Goal: Task Accomplishment & Management: Manage account settings

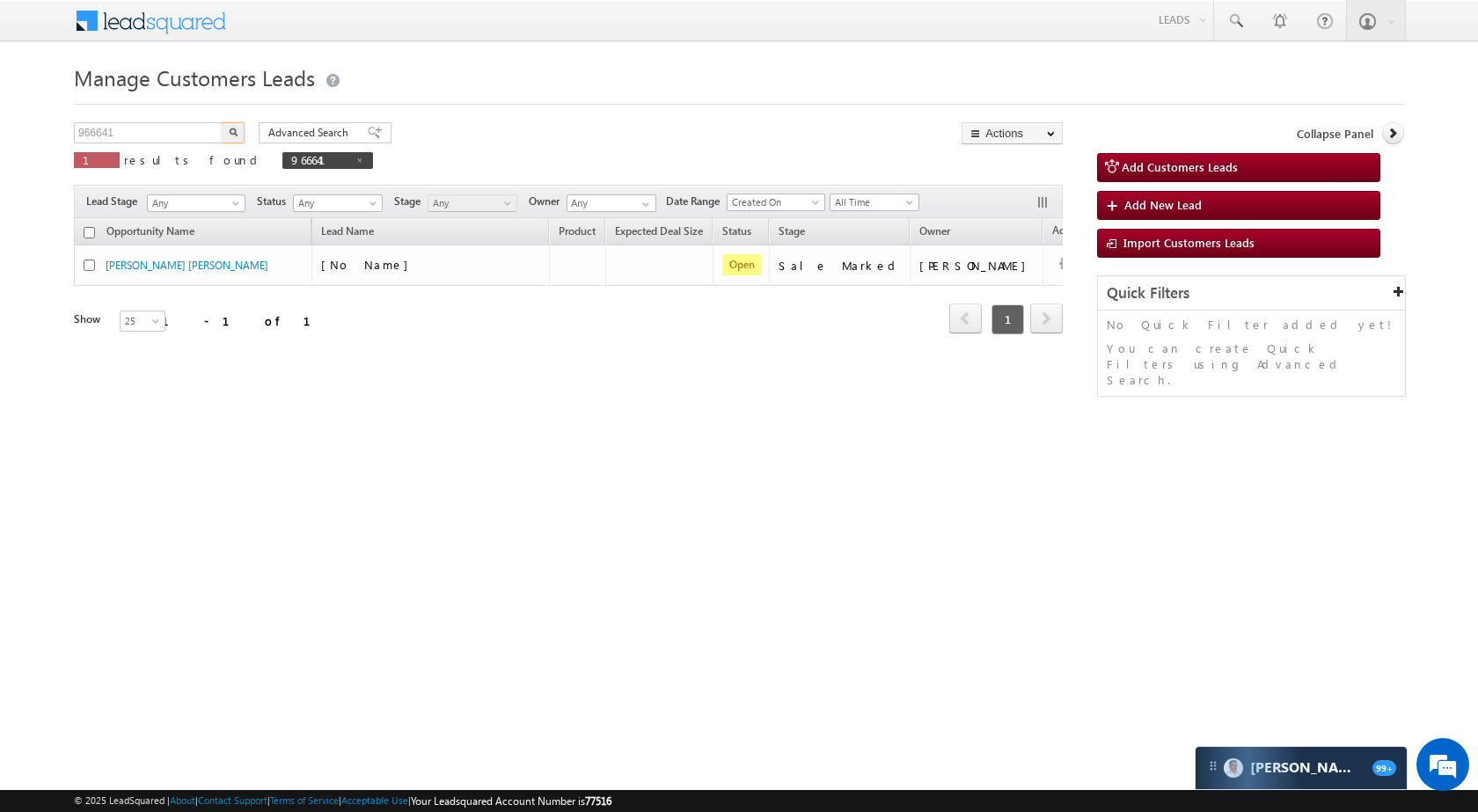
click at [205, 126] on input "966641" at bounding box center [149, 132] width 151 height 21
type input "964351"
click at [225, 128] on button "button" at bounding box center [233, 132] width 23 height 21
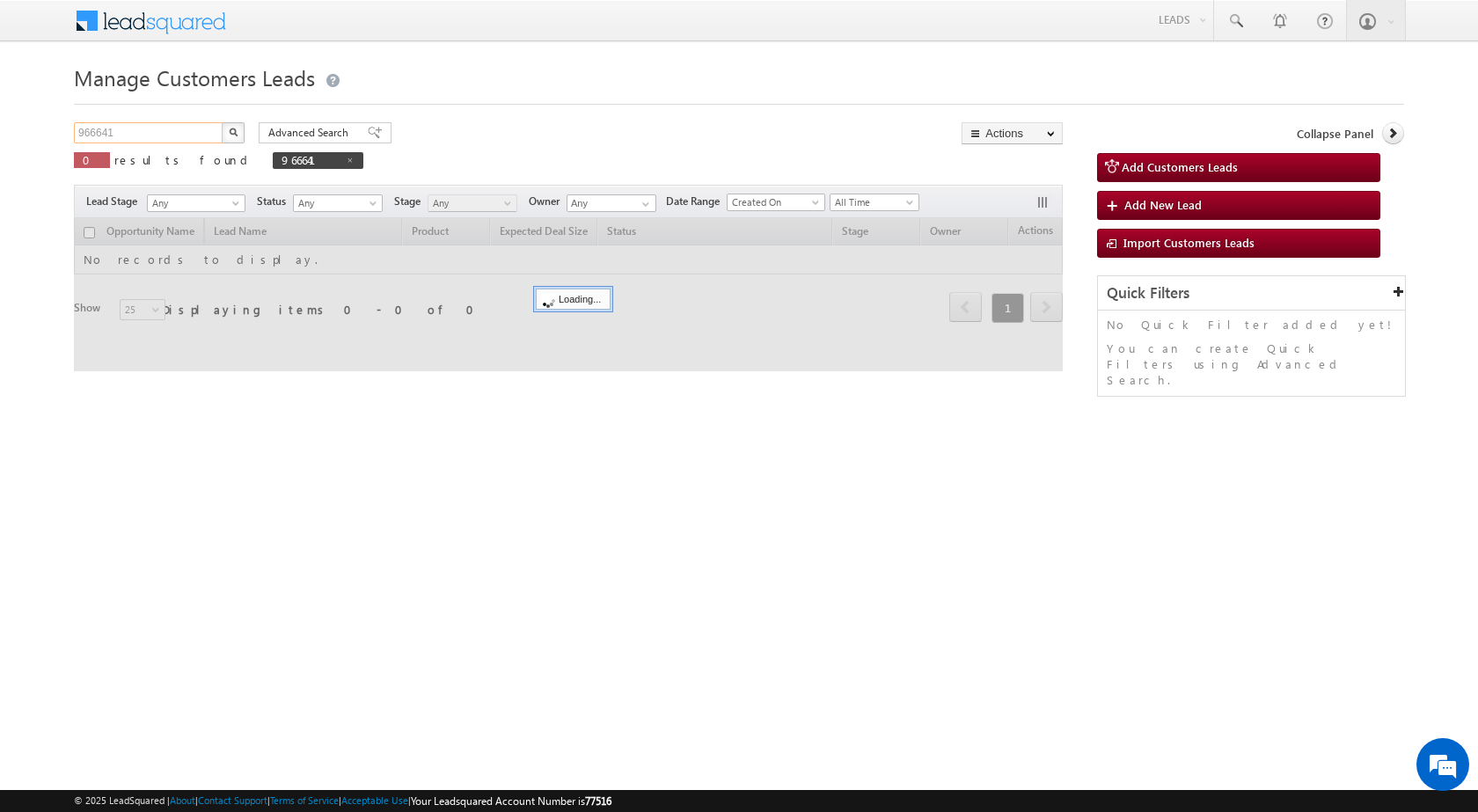
click at [170, 130] on input "966641" at bounding box center [149, 132] width 151 height 21
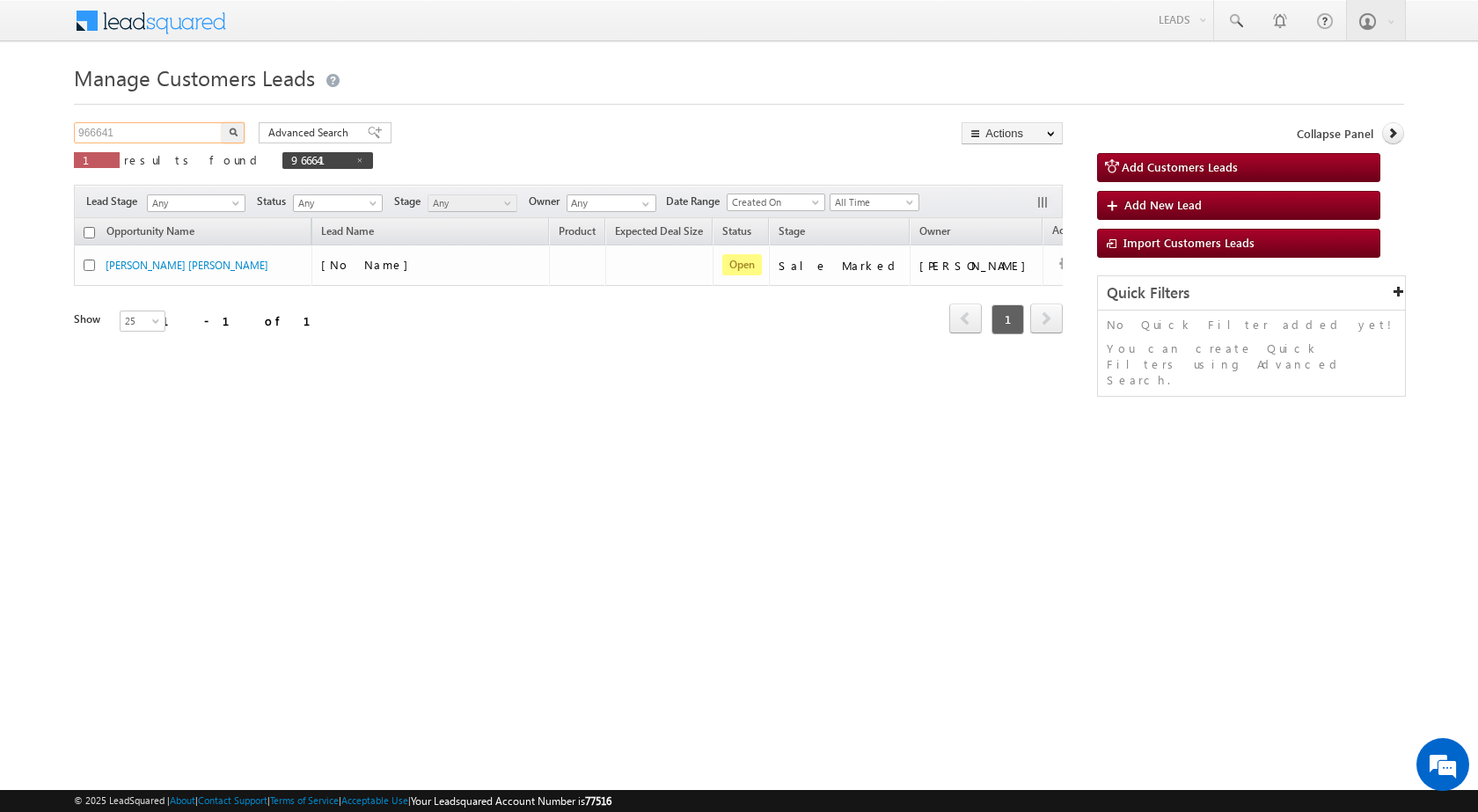
click at [170, 130] on input "966641" at bounding box center [149, 132] width 151 height 21
paste input "435"
type input "964351"
click at [228, 137] on button "button" at bounding box center [233, 132] width 23 height 21
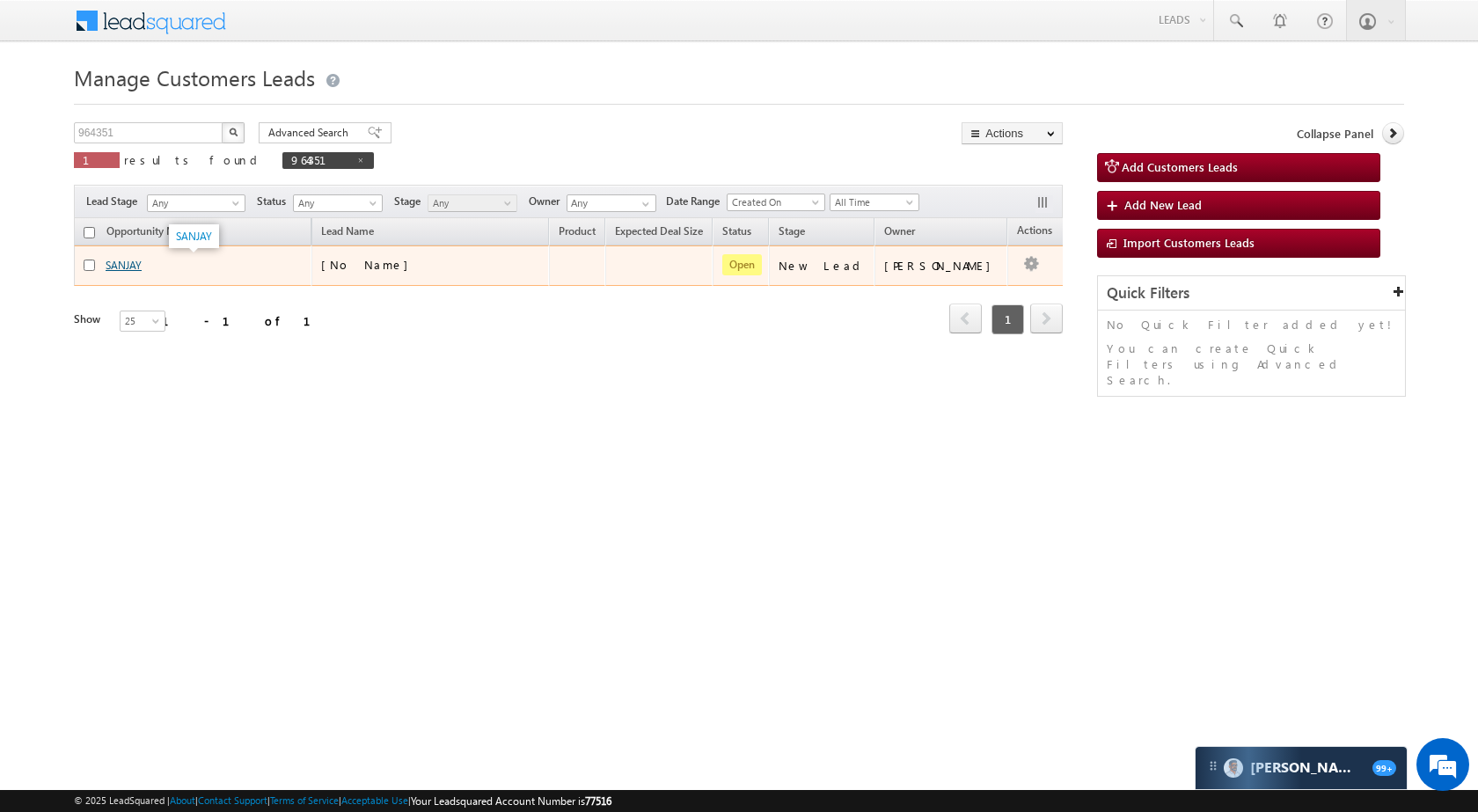
click at [124, 271] on link "SANJAY" at bounding box center [124, 265] width 36 height 14
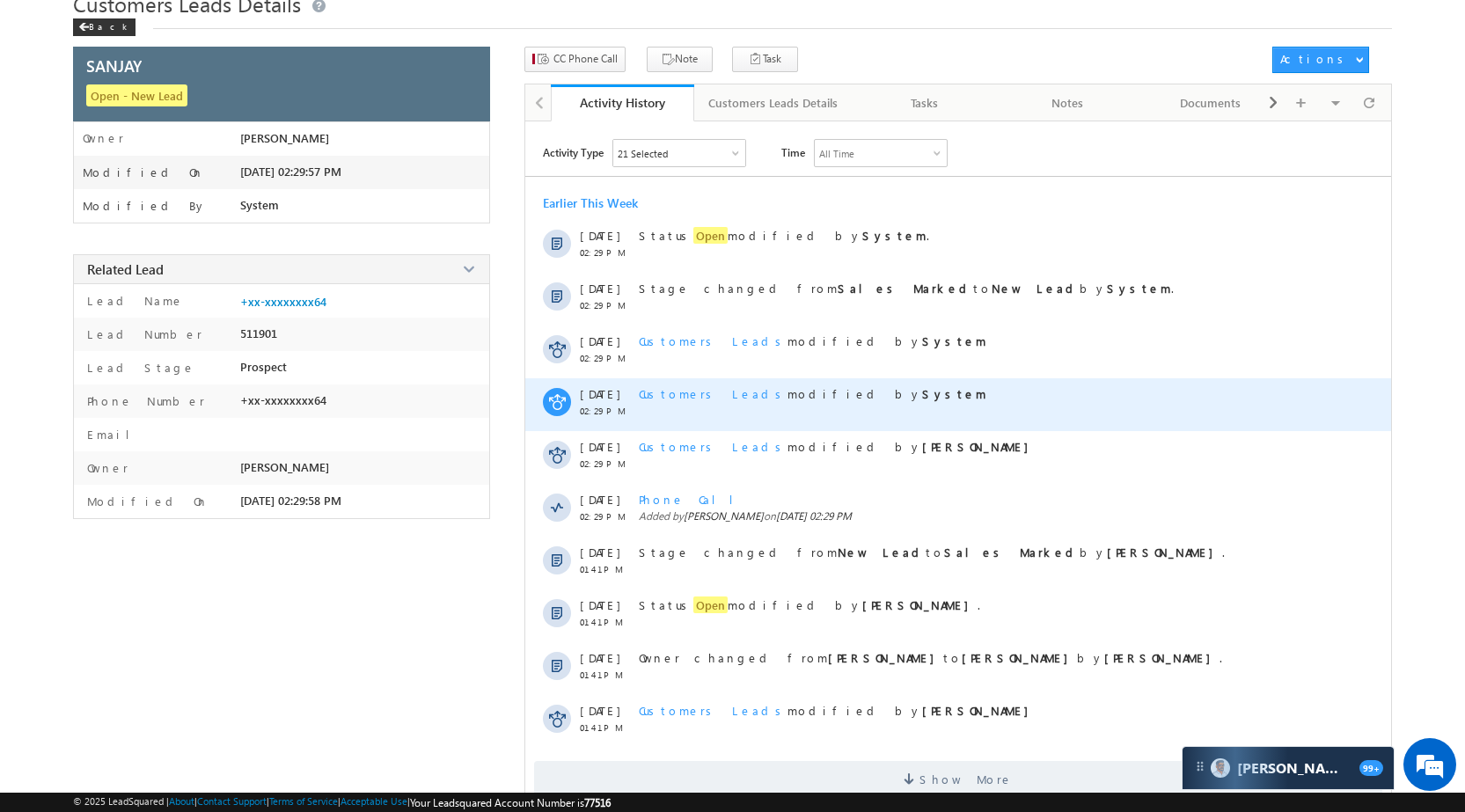
scroll to position [88, 0]
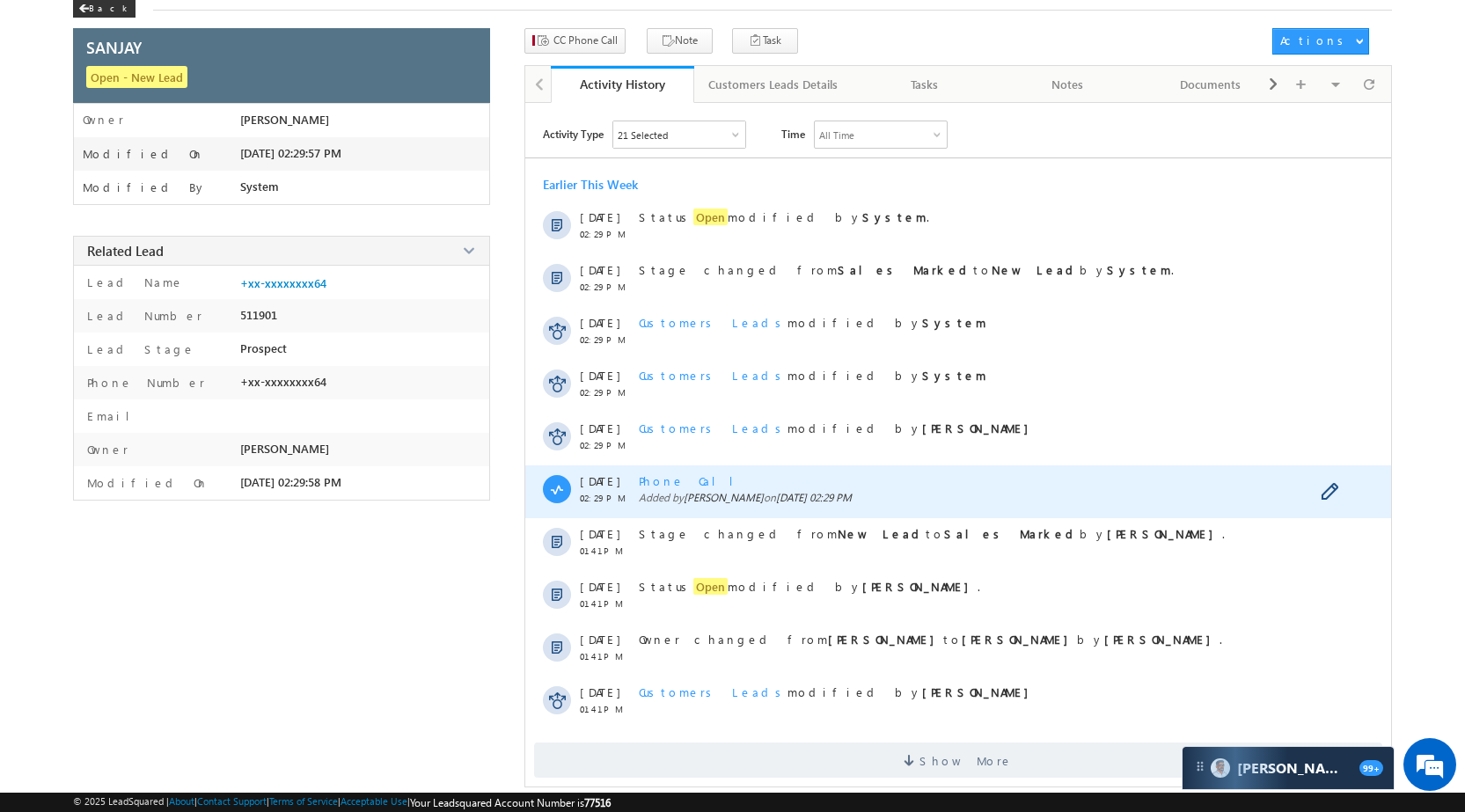
click at [673, 482] on span "Phone Call" at bounding box center [692, 480] width 108 height 15
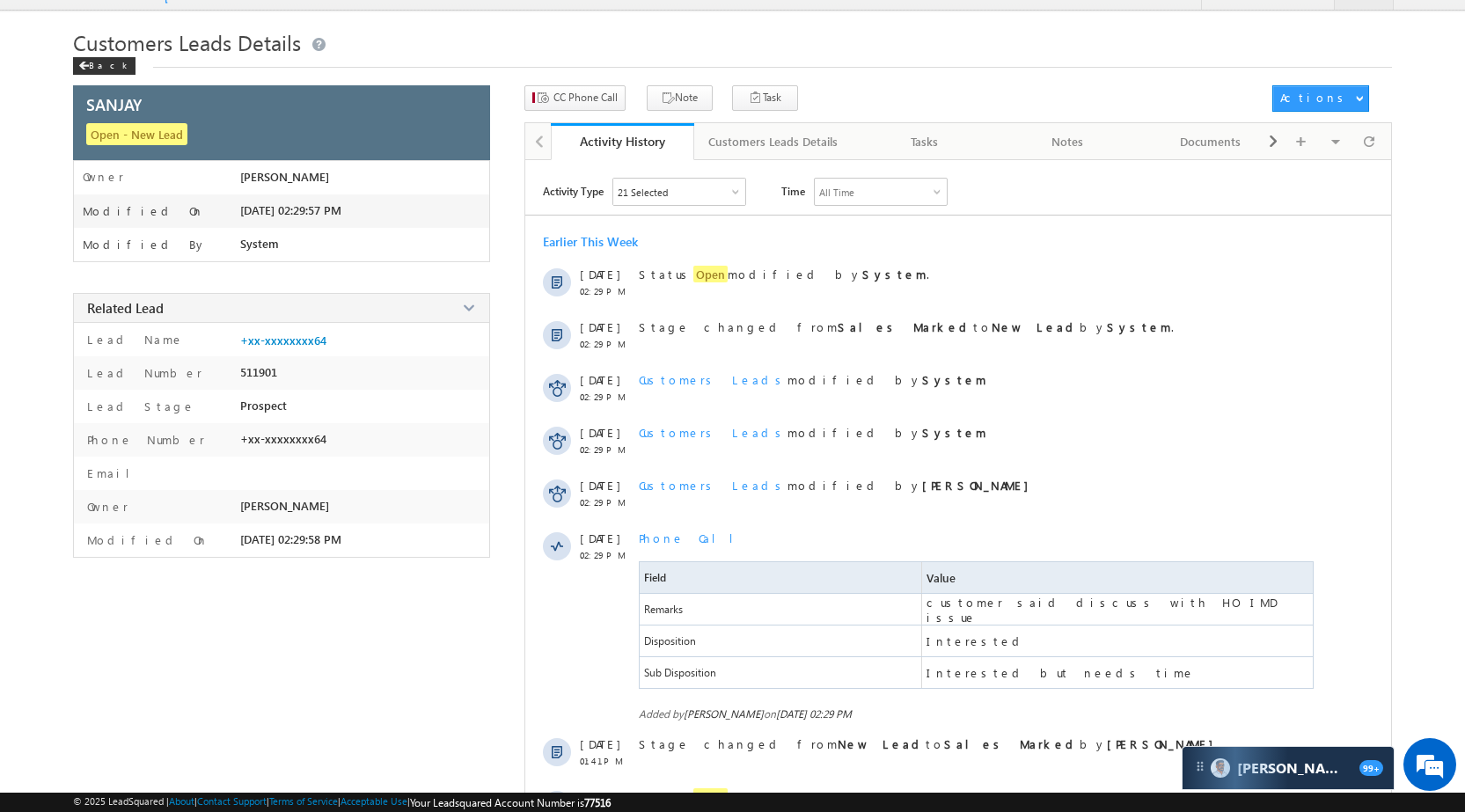
scroll to position [0, 0]
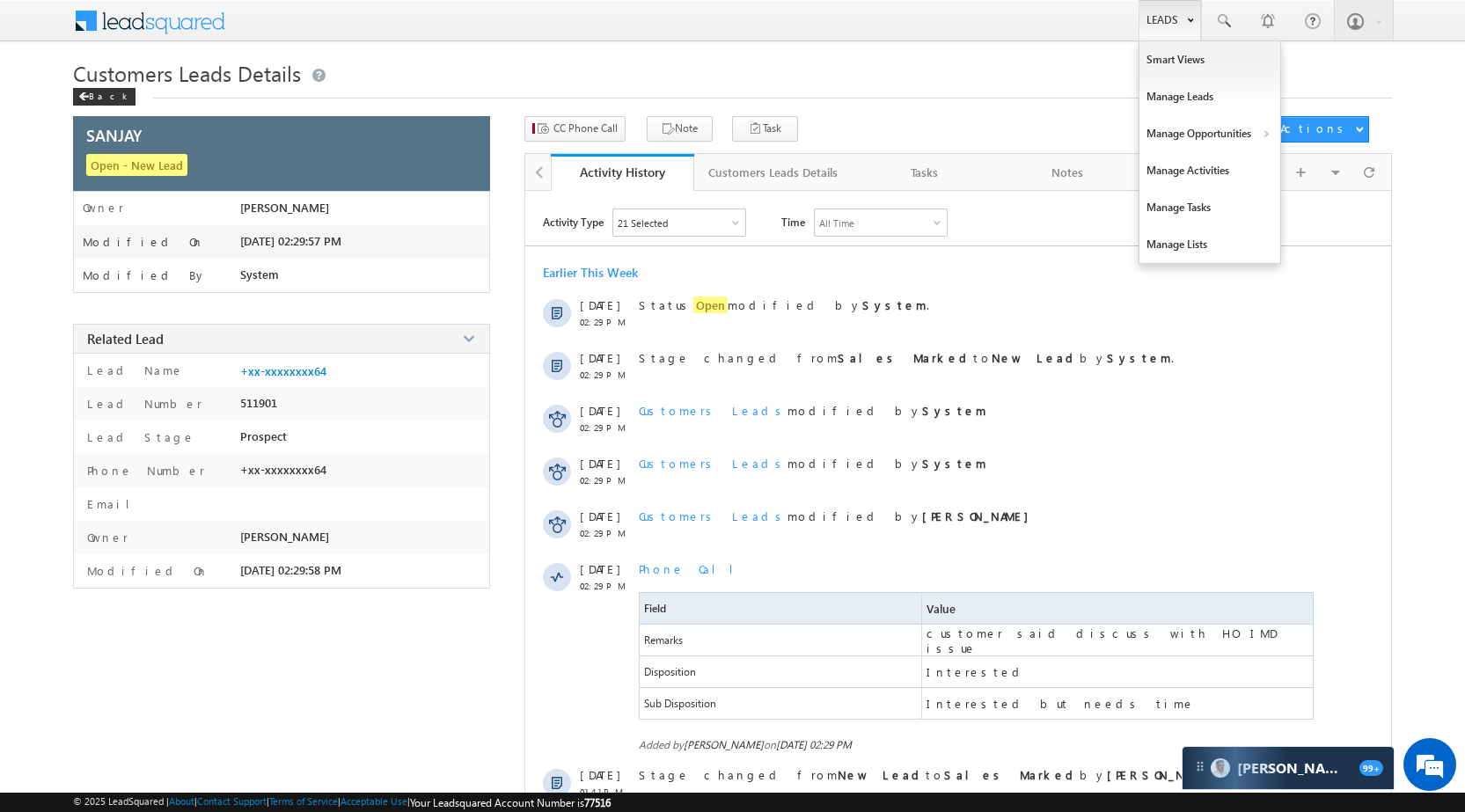
click at [1177, 18] on link "Leads" at bounding box center [1169, 20] width 62 height 41
click at [1222, 130] on link "Manage Opportunities" at bounding box center [1210, 133] width 141 height 37
click at [1312, 171] on link "Customers Leads" at bounding box center [1362, 171] width 161 height 37
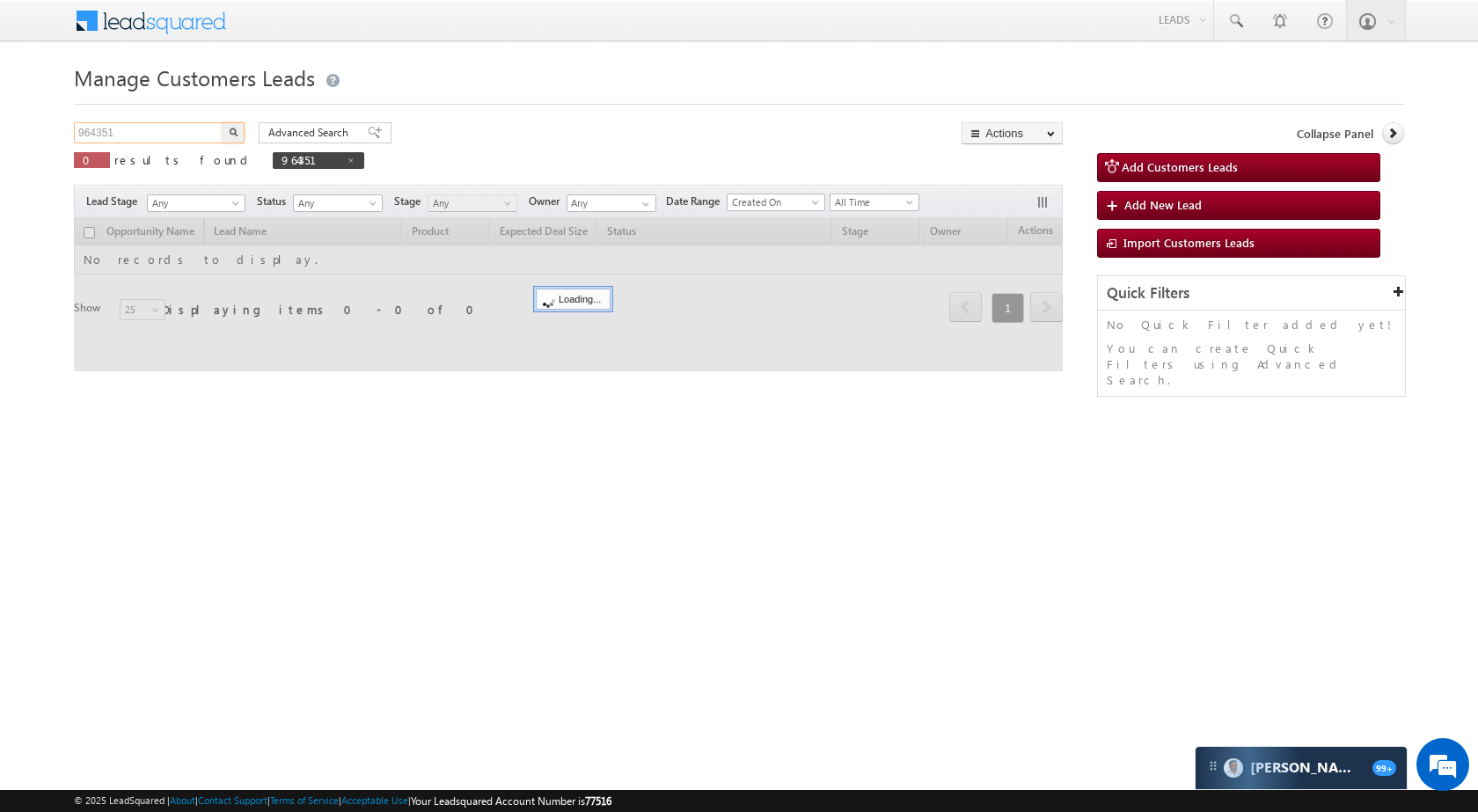
click at [145, 131] on input "964351" at bounding box center [149, 132] width 151 height 21
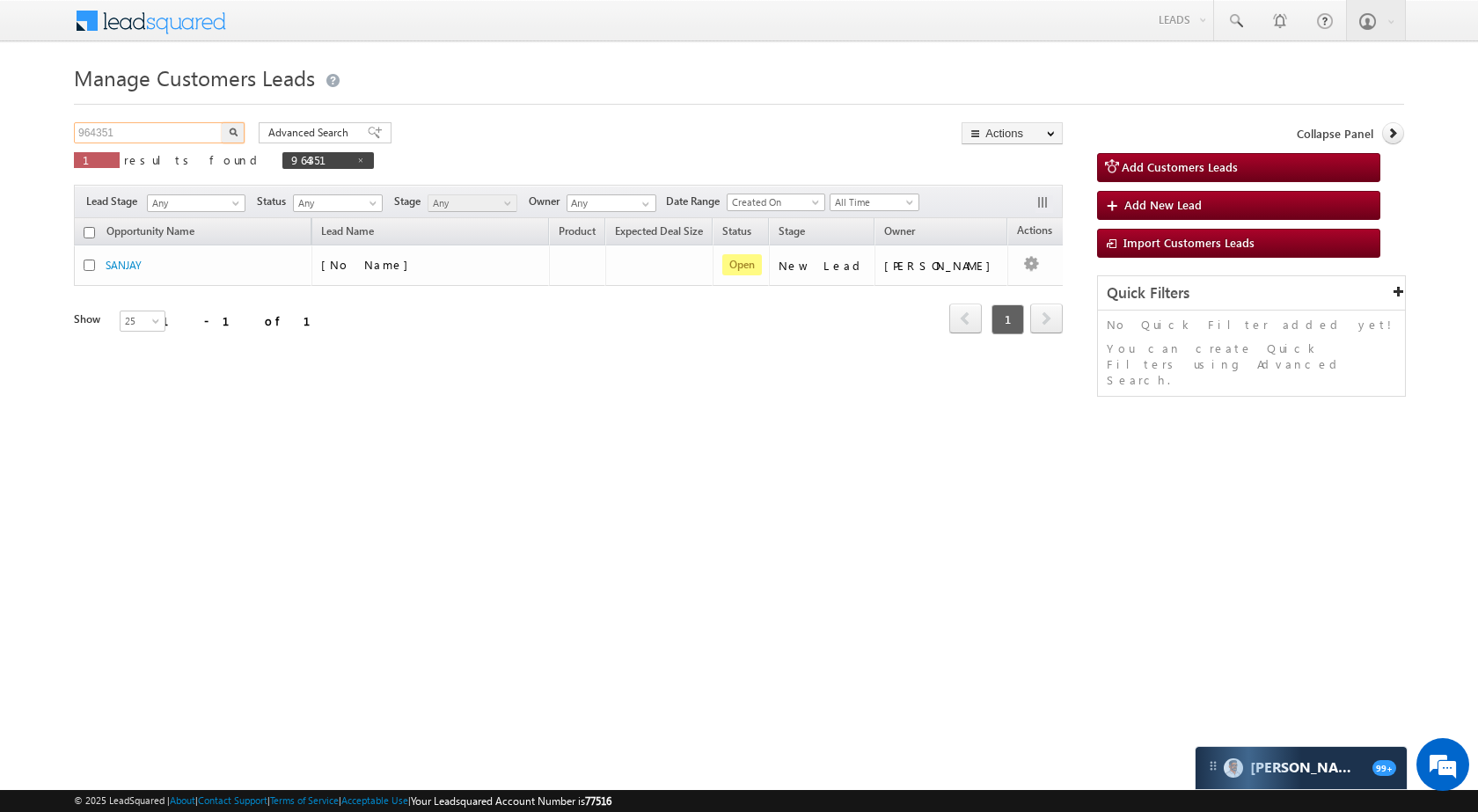
paste input "5882"
click at [221, 131] on input "965882" at bounding box center [149, 132] width 151 height 21
type input "965882"
click at [242, 128] on button "button" at bounding box center [233, 132] width 23 height 21
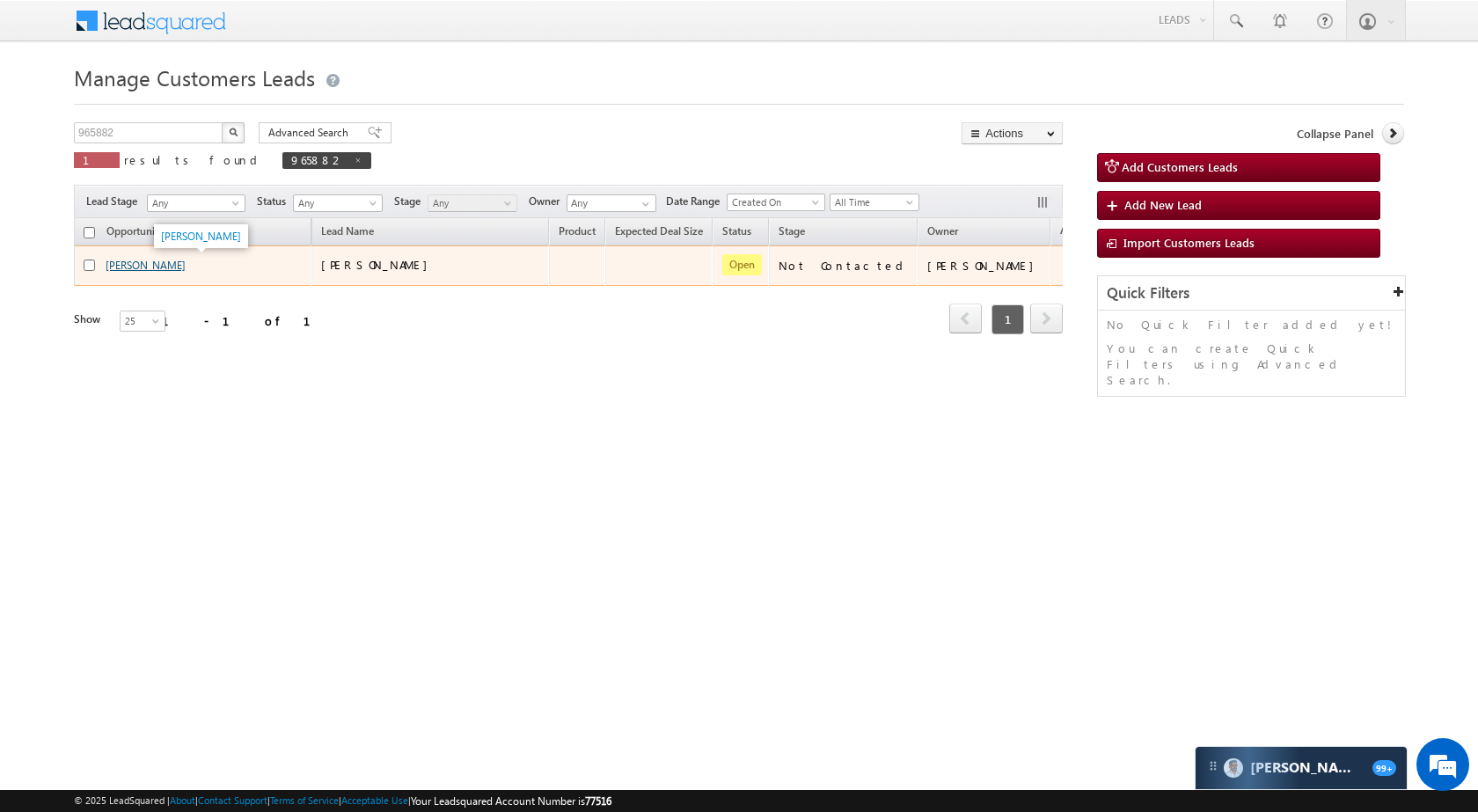
click at [154, 268] on link "Shain Parveen" at bounding box center [145, 265] width 80 height 14
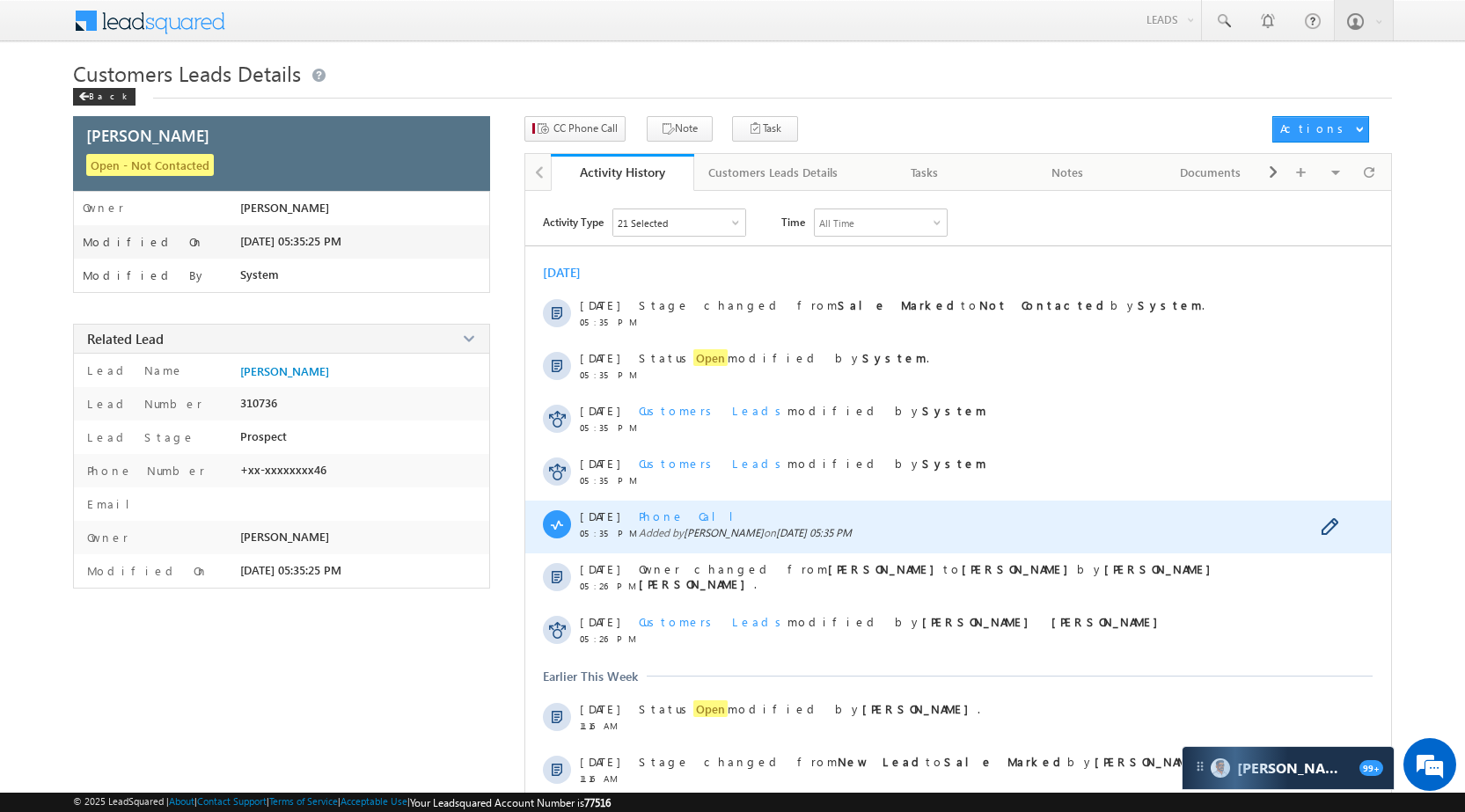
click at [690, 512] on span "Phone Call" at bounding box center [692, 515] width 108 height 15
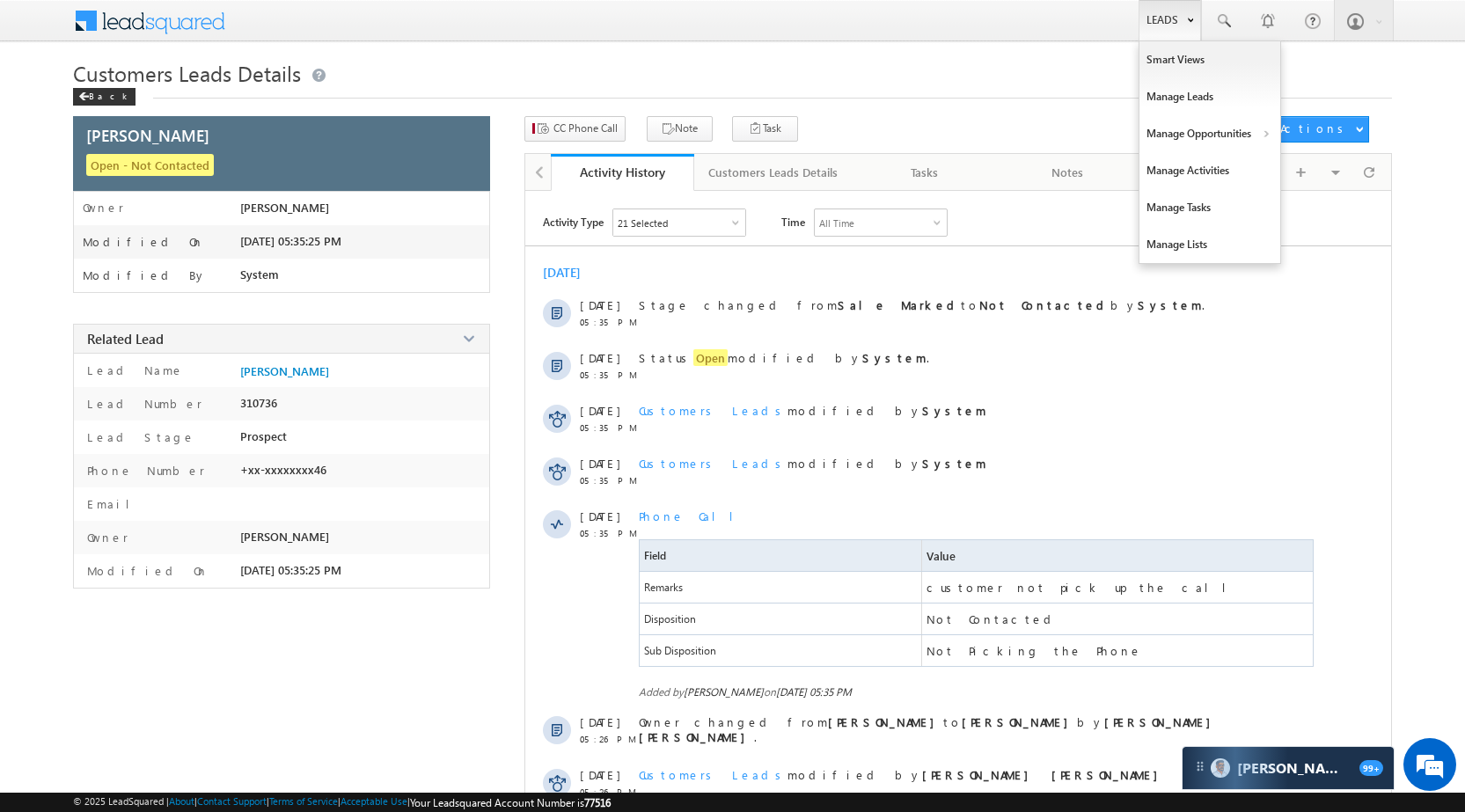
click at [1143, 17] on link "Leads" at bounding box center [1169, 20] width 62 height 41
click at [1208, 124] on link "Manage Opportunities" at bounding box center [1210, 133] width 141 height 37
click at [1158, 25] on link "Leads" at bounding box center [1169, 20] width 62 height 41
click at [1207, 136] on link "Manage Opportunities" at bounding box center [1210, 133] width 141 height 37
click at [1328, 164] on link "Customers Leads" at bounding box center [1362, 171] width 161 height 37
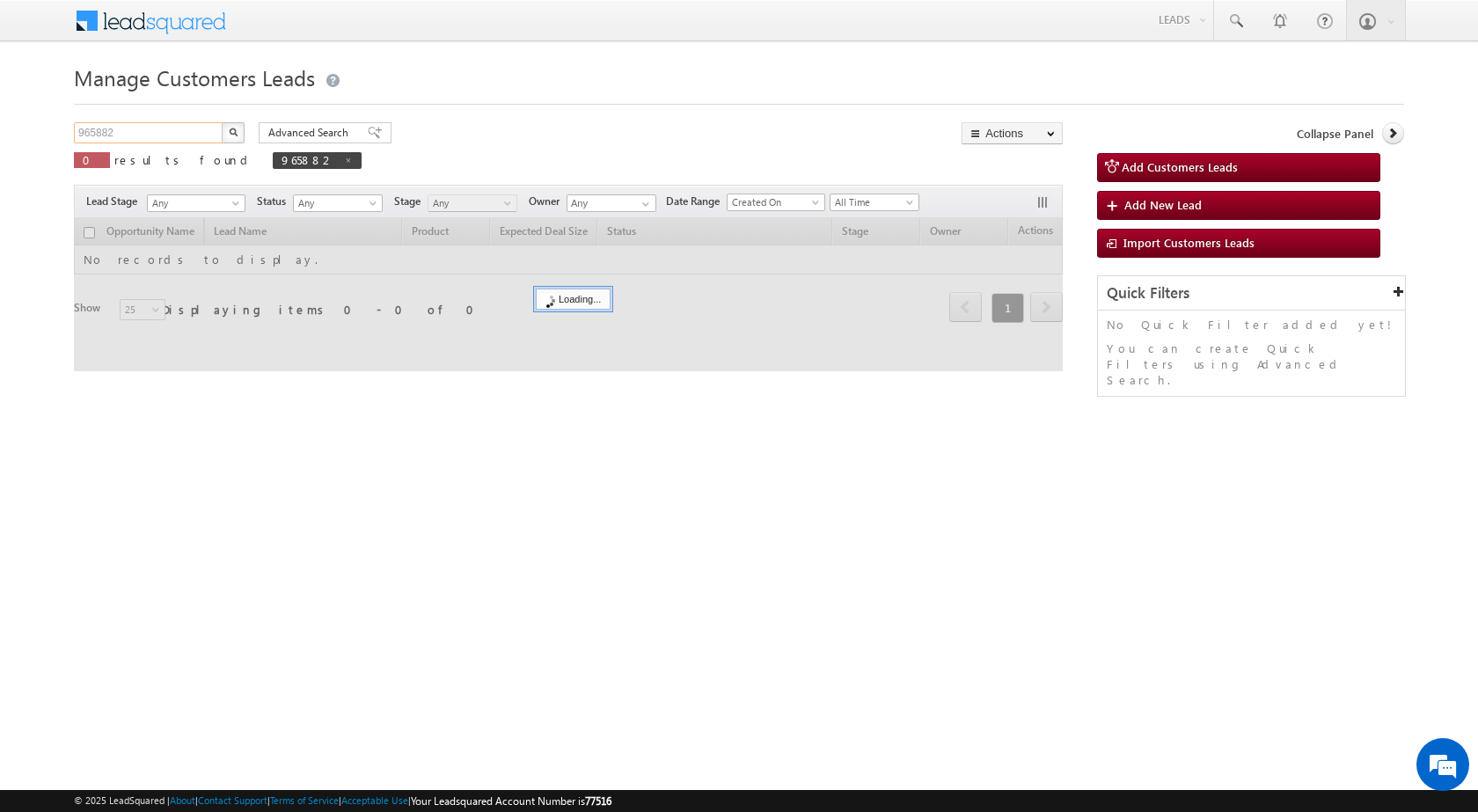
click at [143, 132] on input "965882" at bounding box center [149, 132] width 151 height 21
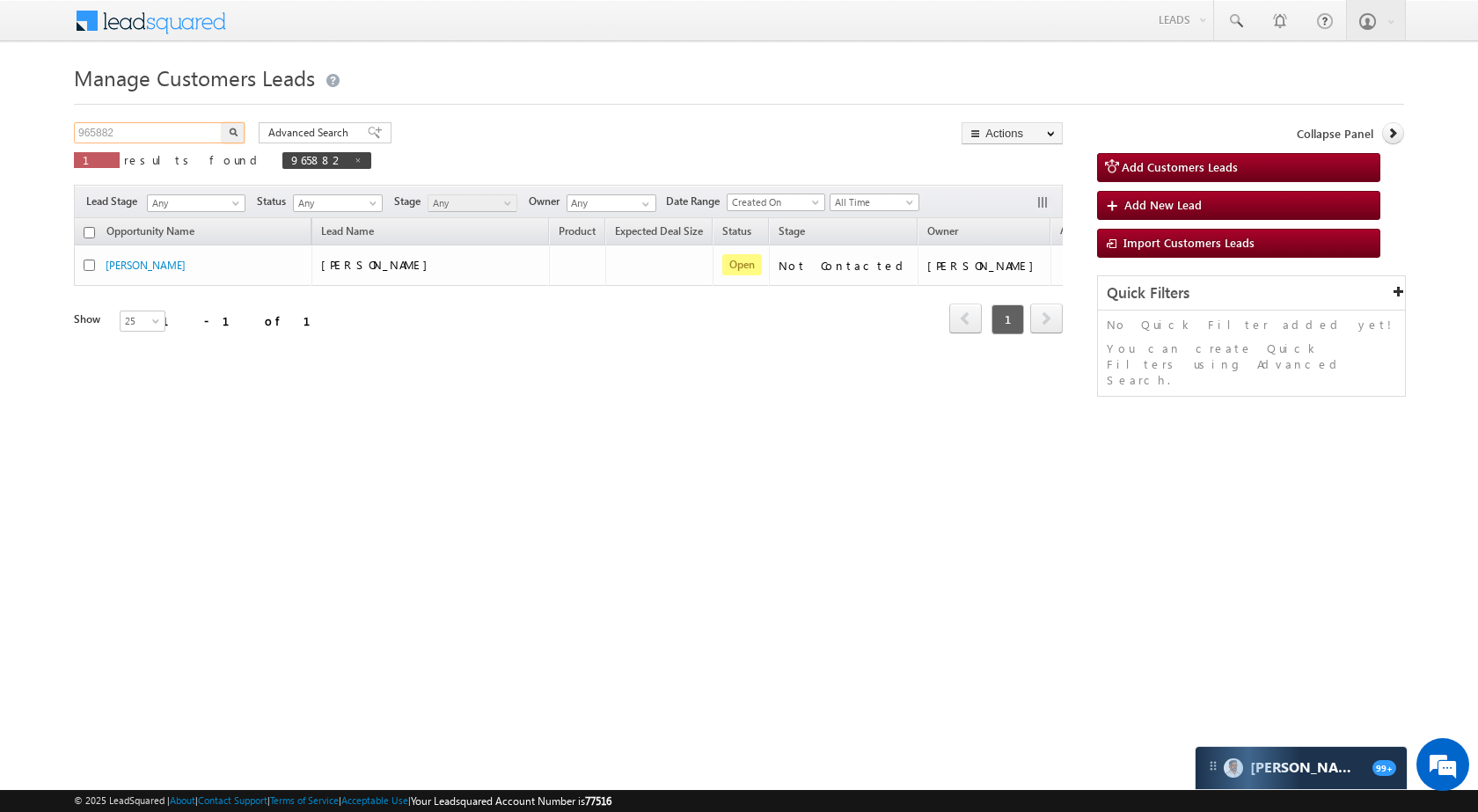
click at [143, 132] on input "965882" at bounding box center [149, 132] width 151 height 21
paste input "71833"
type input "971833"
click at [230, 128] on img "button" at bounding box center [234, 132] width 9 height 9
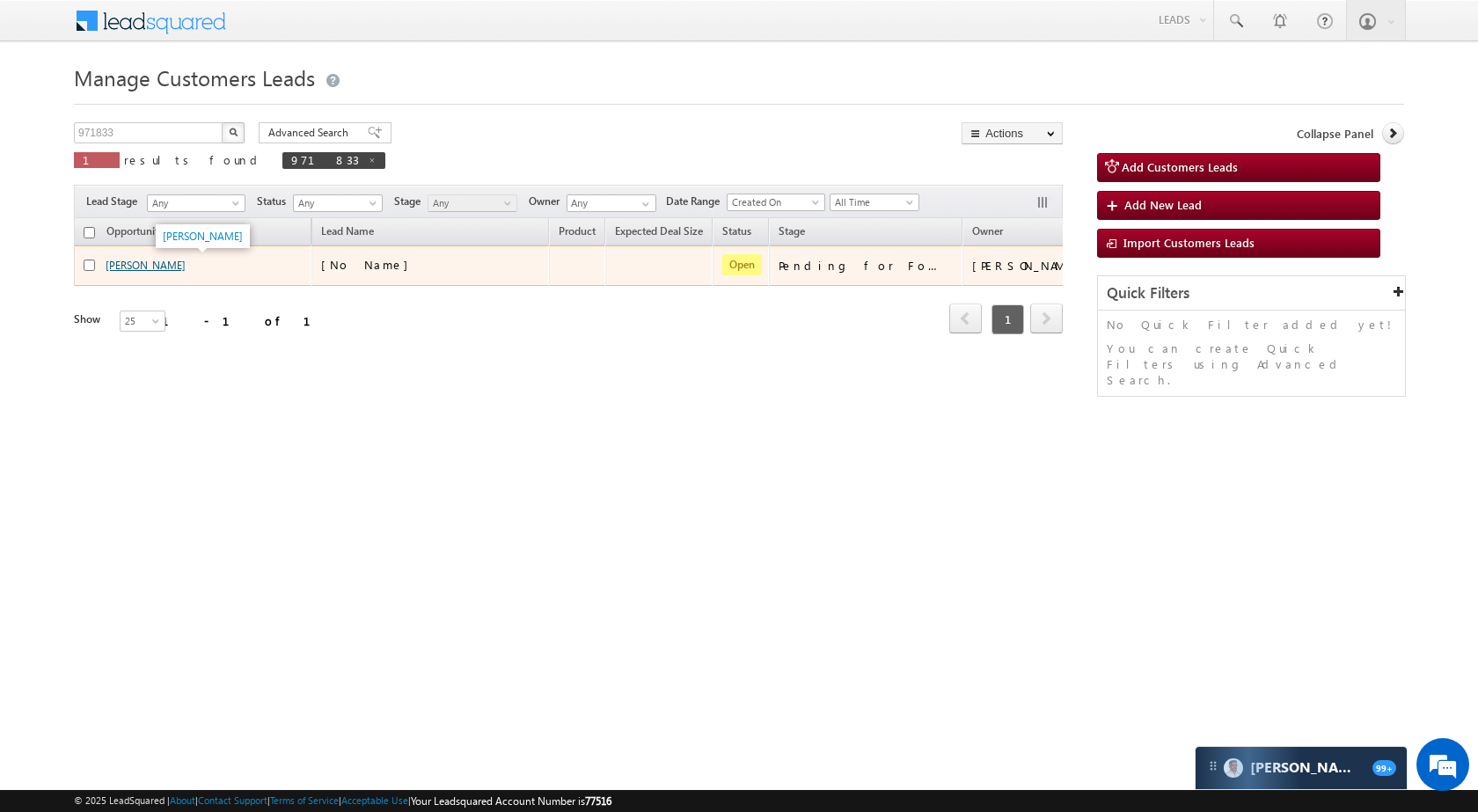
click at [152, 260] on link "DIPU KUMAR" at bounding box center [145, 265] width 80 height 14
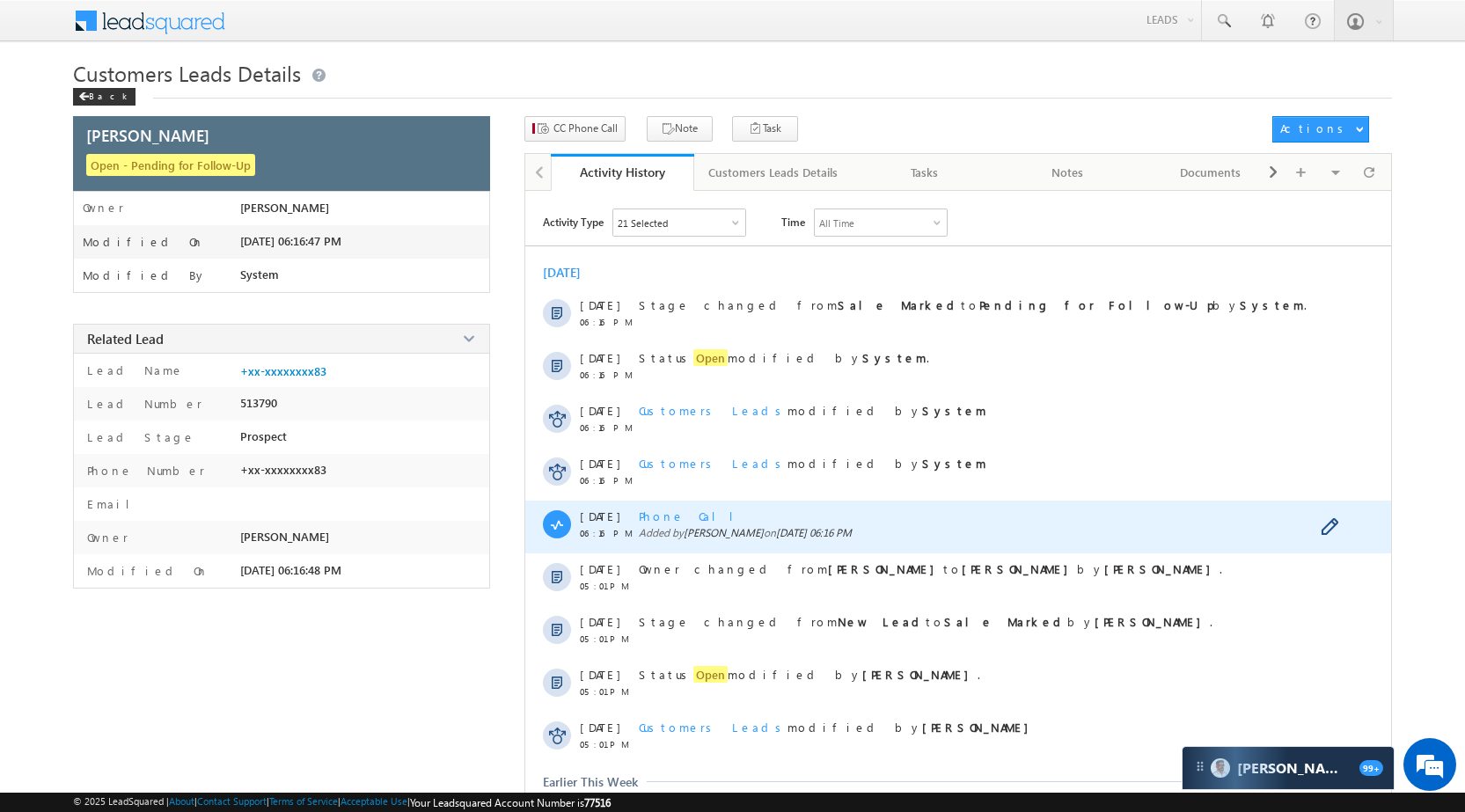
click at [676, 516] on span "Phone Call" at bounding box center [692, 515] width 108 height 15
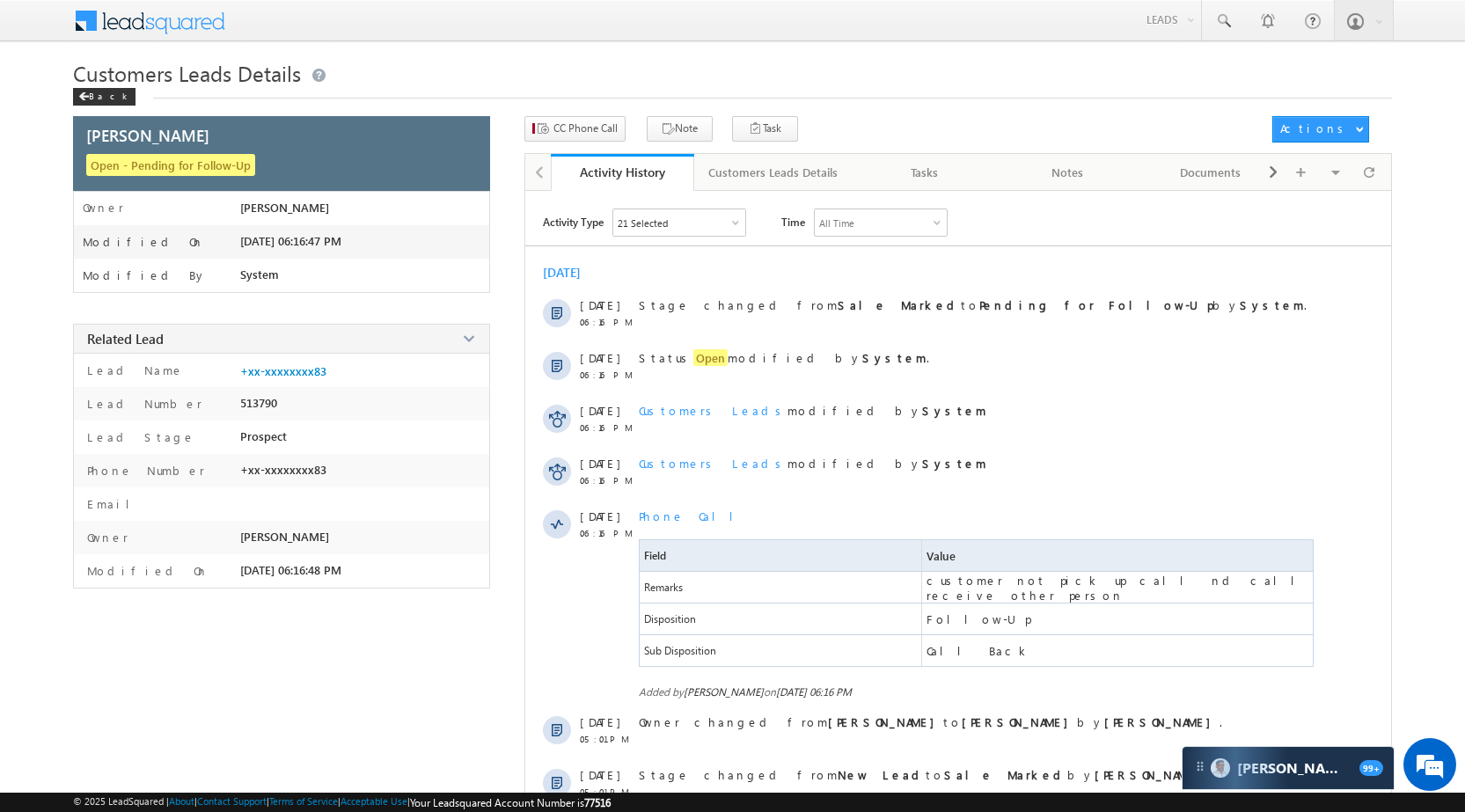
click at [1132, 19] on div "Menu Vikas Halwai sitar a1@ks erve. co.in SGR Limit" at bounding box center [732, 22] width 1319 height 43
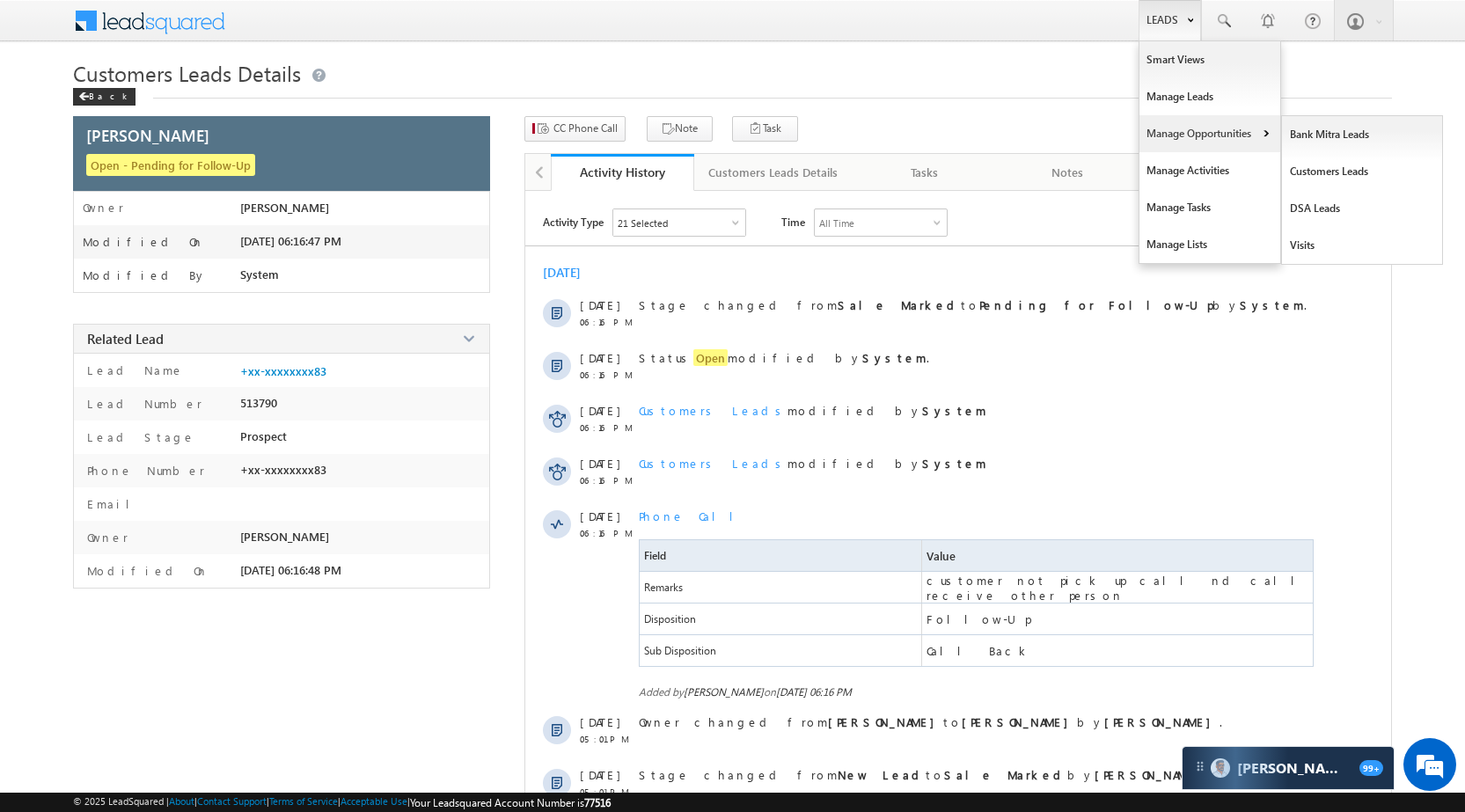
click at [1197, 123] on link "Manage Opportunities" at bounding box center [1210, 133] width 141 height 37
click at [1336, 174] on link "Customers Leads" at bounding box center [1362, 171] width 161 height 37
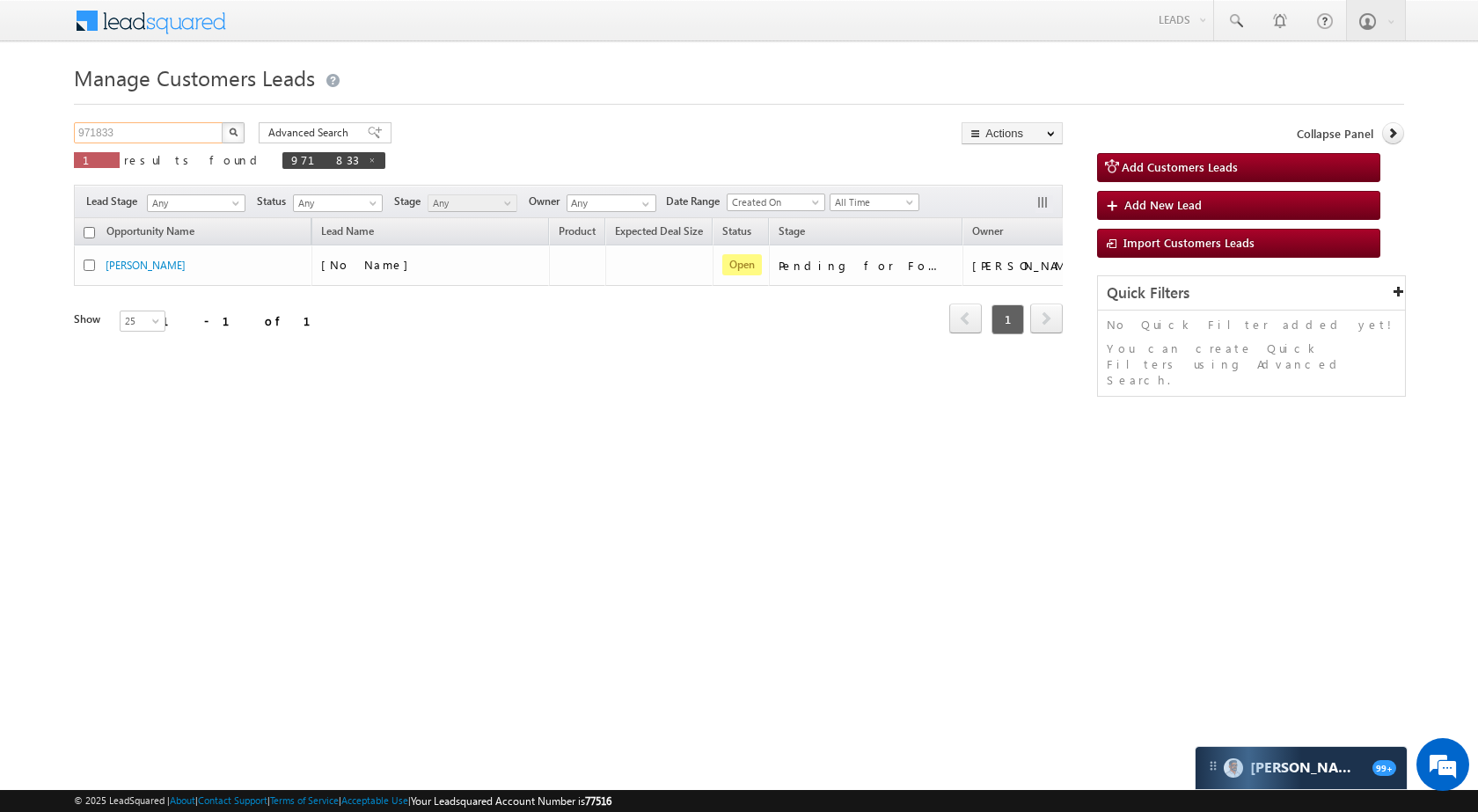
click at [179, 131] on input "971833" at bounding box center [149, 132] width 151 height 21
paste input "6032"
click at [236, 131] on img "button" at bounding box center [234, 132] width 9 height 9
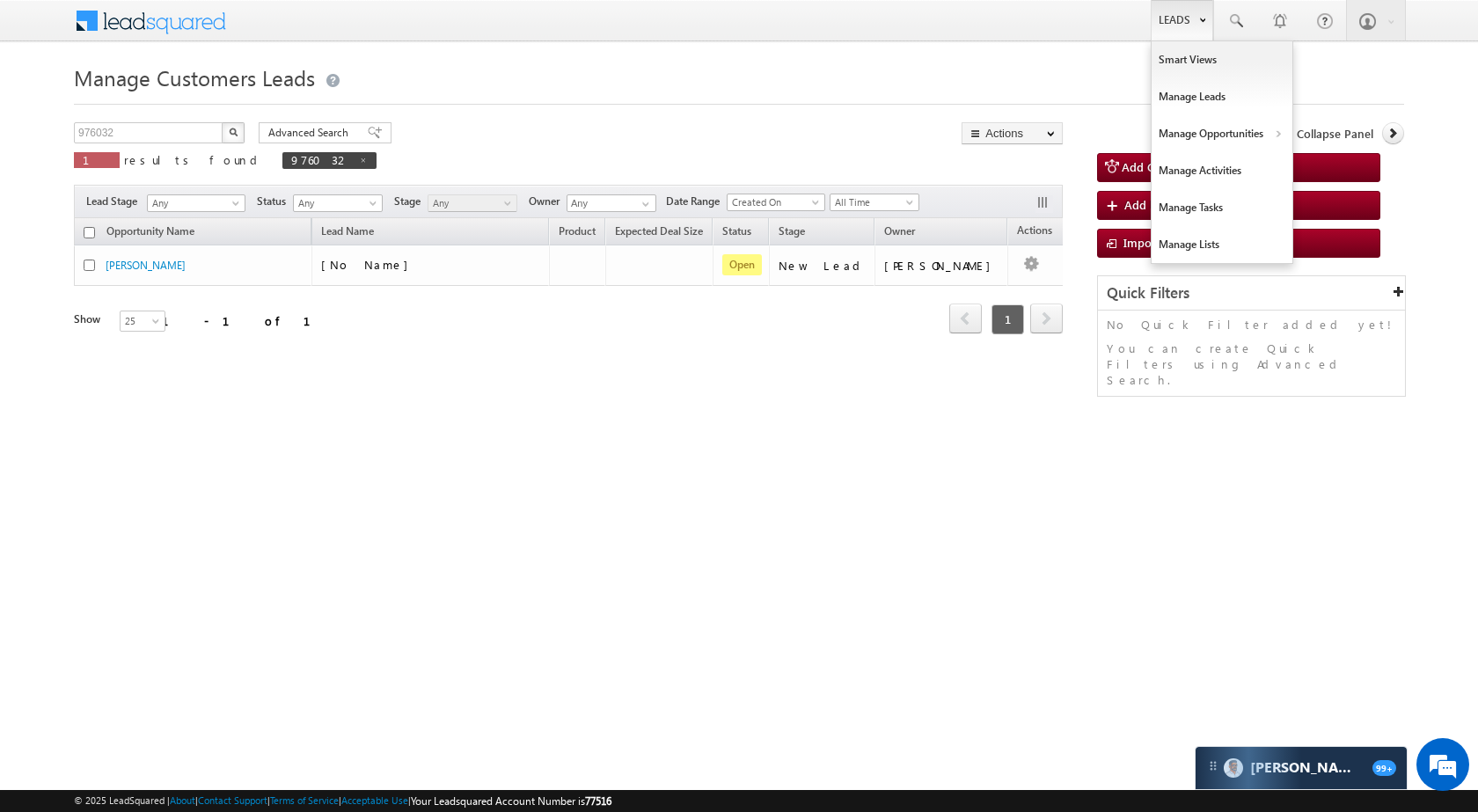
click at [1178, 21] on link "Leads" at bounding box center [1181, 20] width 62 height 41
click at [521, 89] on h1 "Manage Customers Leads" at bounding box center [739, 76] width 1331 height 34
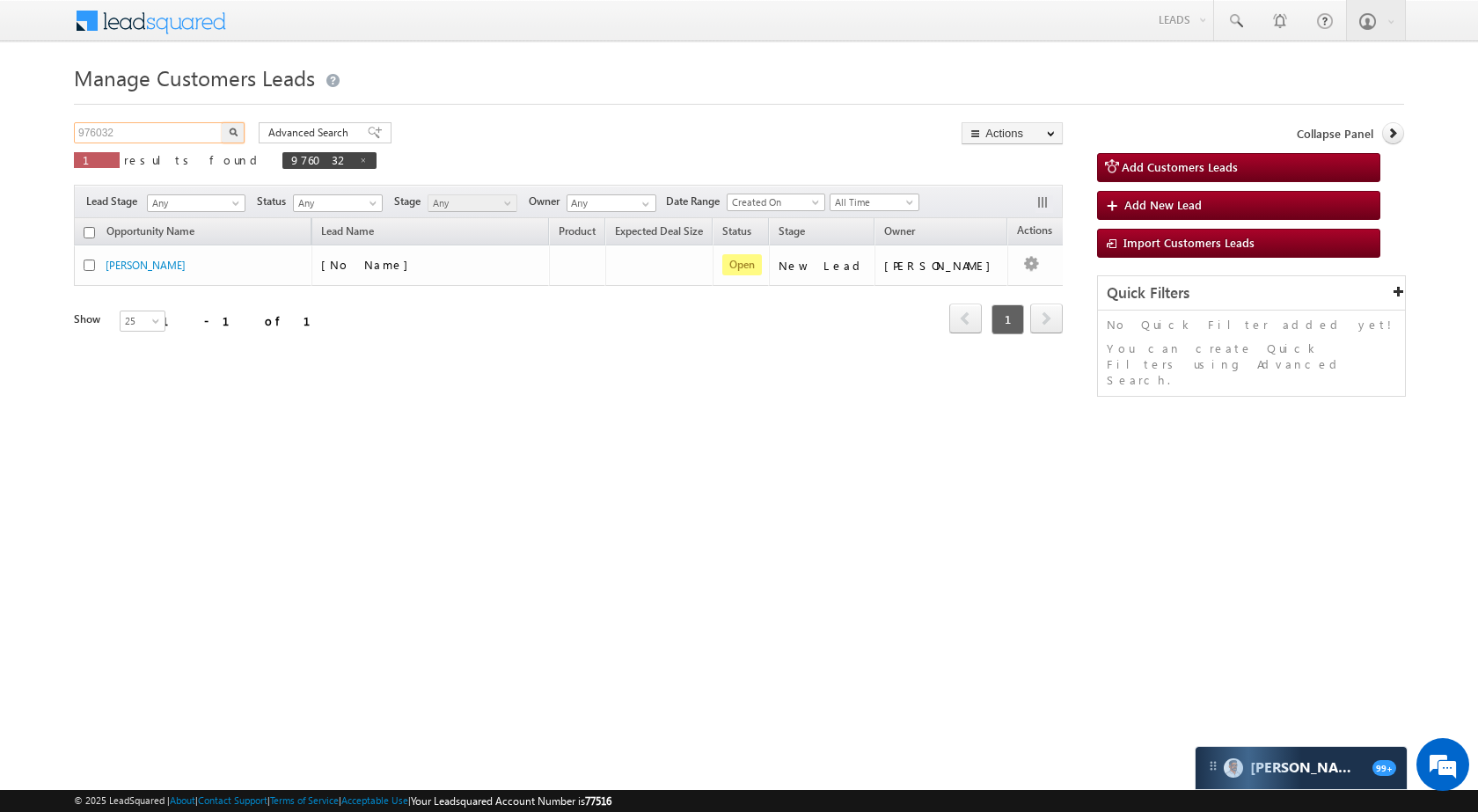
click at [199, 132] on input "976032" at bounding box center [149, 132] width 151 height 21
paste input "5064"
click at [243, 129] on button "button" at bounding box center [233, 132] width 23 height 21
click at [178, 131] on input "975064" at bounding box center [149, 132] width 151 height 21
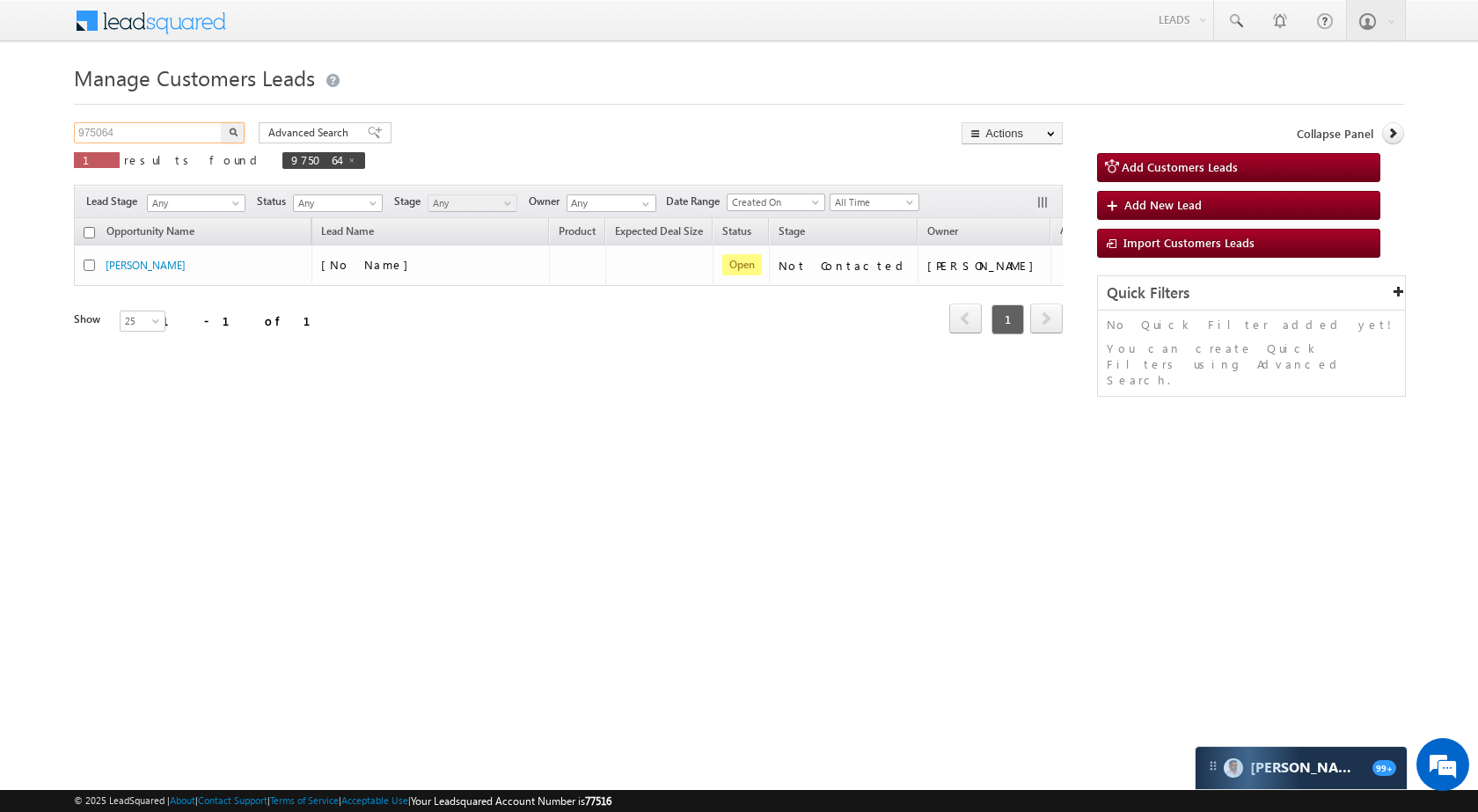
click at [178, 131] on input "975064" at bounding box center [149, 132] width 151 height 21
paste input "61912"
click at [239, 129] on button "button" at bounding box center [233, 132] width 23 height 21
click at [141, 138] on input "961912" at bounding box center [149, 132] width 151 height 21
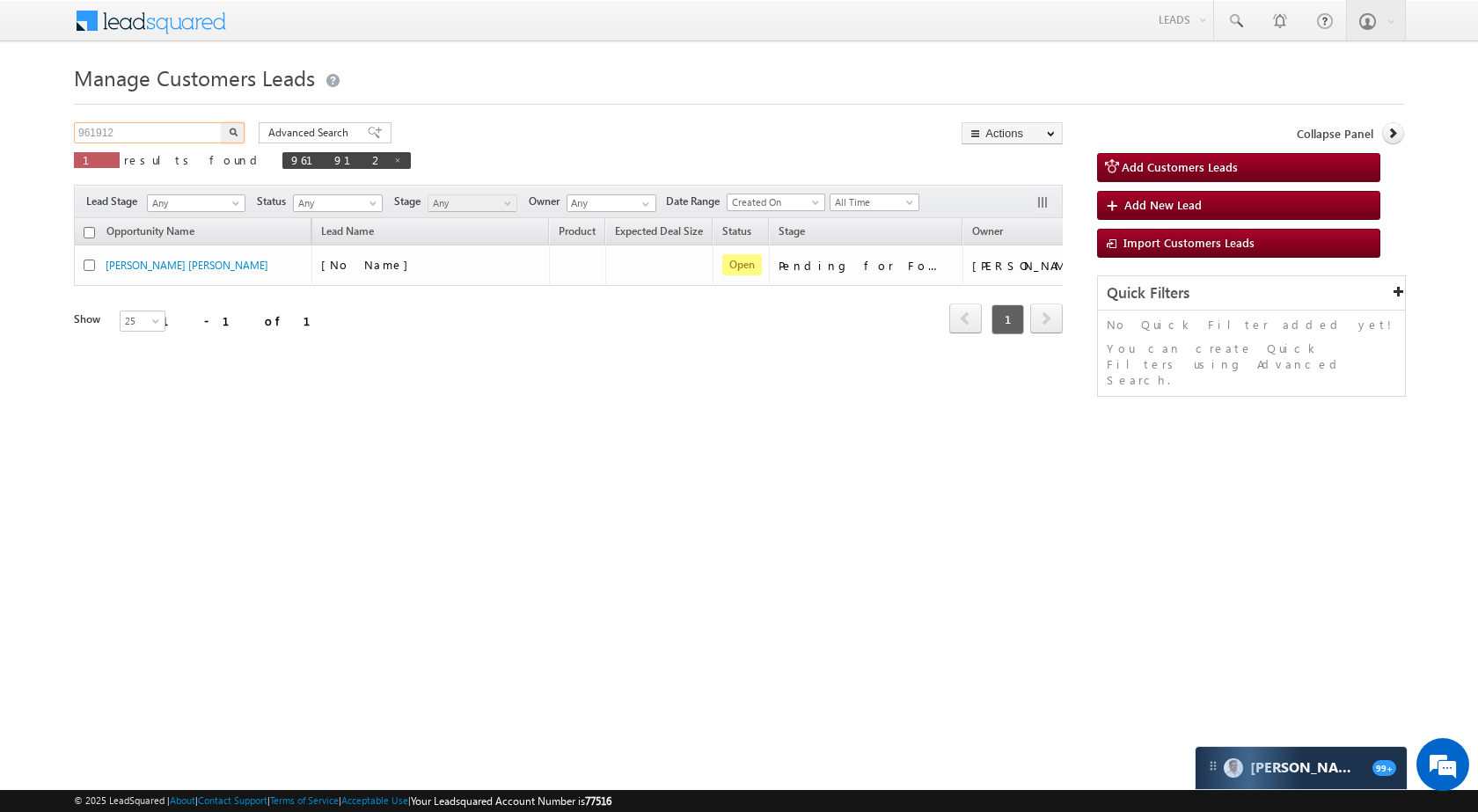
paste input "76044"
click at [238, 126] on button "button" at bounding box center [233, 132] width 23 height 21
click at [170, 137] on input "976044" at bounding box center [149, 132] width 151 height 21
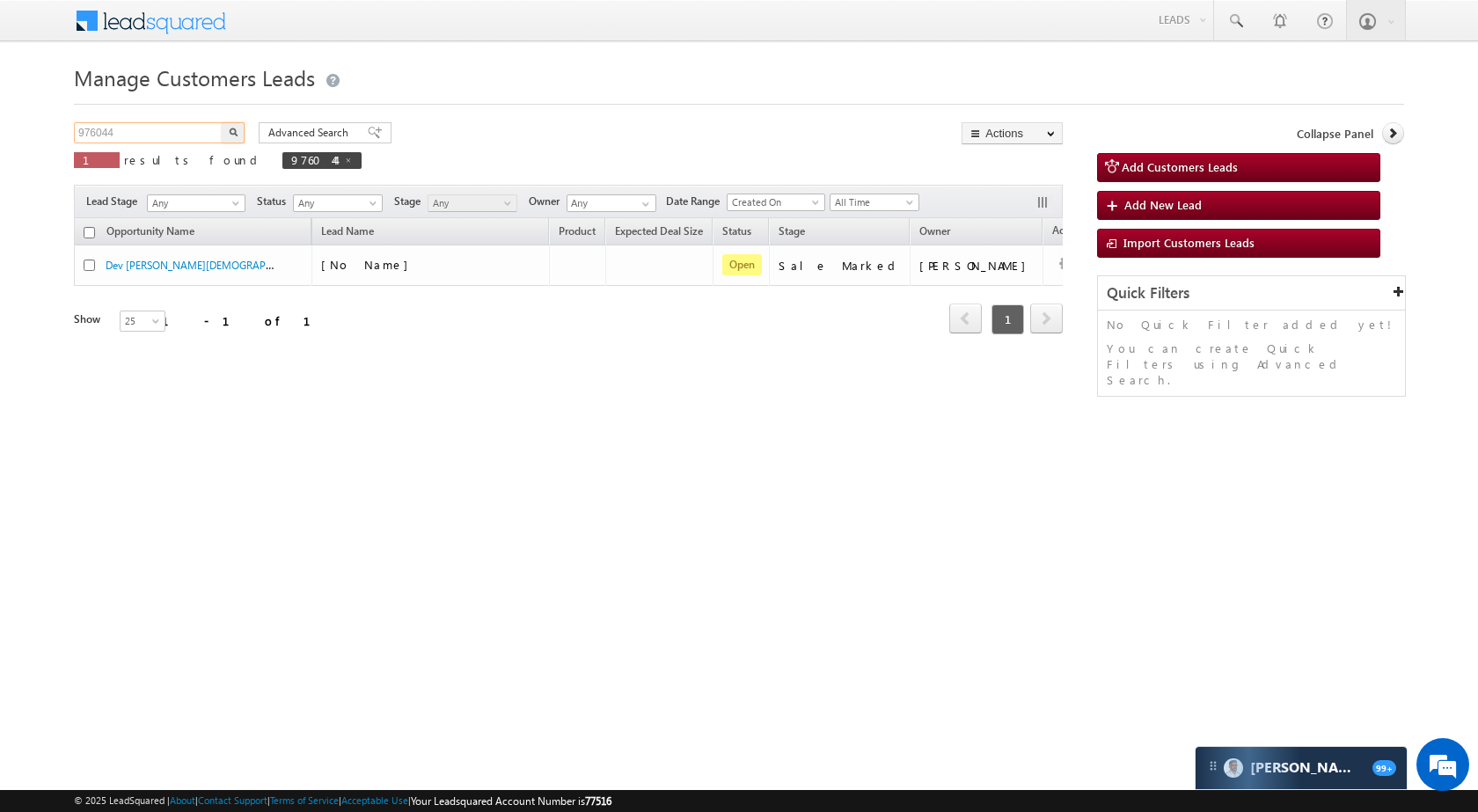
paste input "5735"
click at [227, 128] on button "button" at bounding box center [233, 132] width 23 height 21
click at [167, 136] on input "975735" at bounding box center [149, 132] width 151 height 21
paste input "54231"
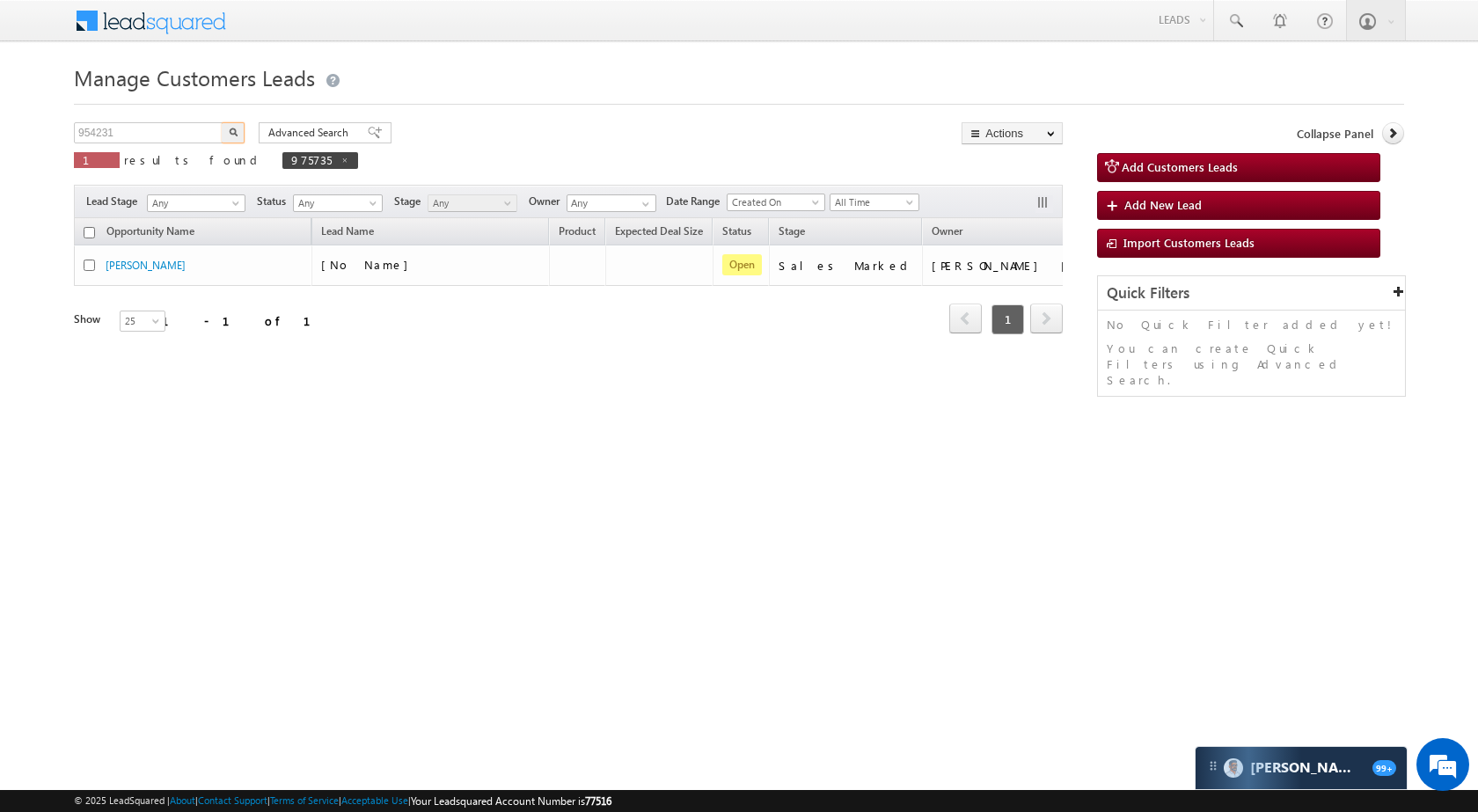
click at [226, 130] on button "button" at bounding box center [233, 132] width 23 height 21
click at [199, 124] on input "954231" at bounding box center [149, 132] width 151 height 21
click at [234, 131] on img "button" at bounding box center [234, 132] width 9 height 9
click at [201, 133] on input "954231" at bounding box center [149, 132] width 151 height 21
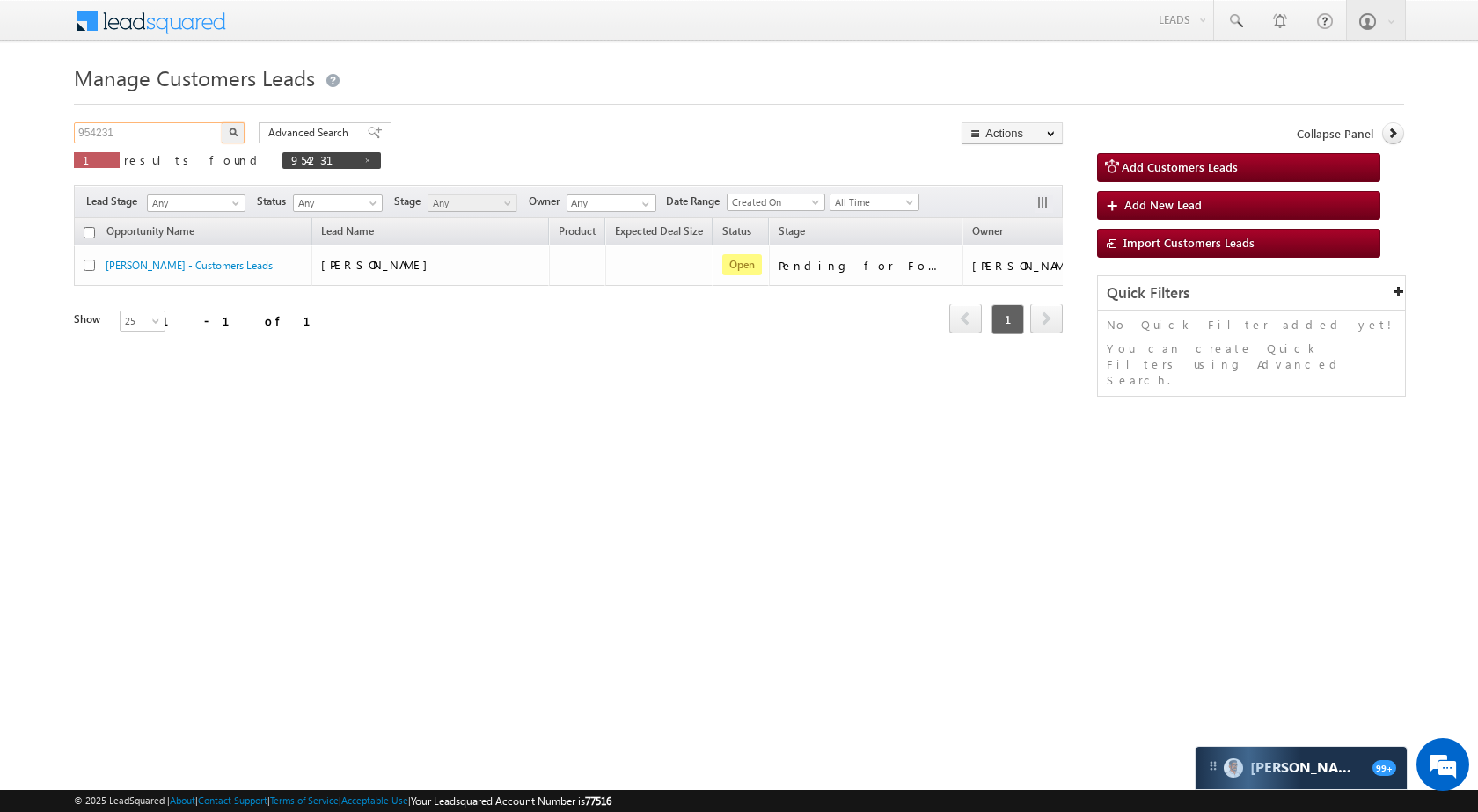
click at [201, 133] on input "954231" at bounding box center [149, 132] width 151 height 21
paste input "5889"
type input "955889"
click at [236, 135] on img "button" at bounding box center [234, 132] width 9 height 9
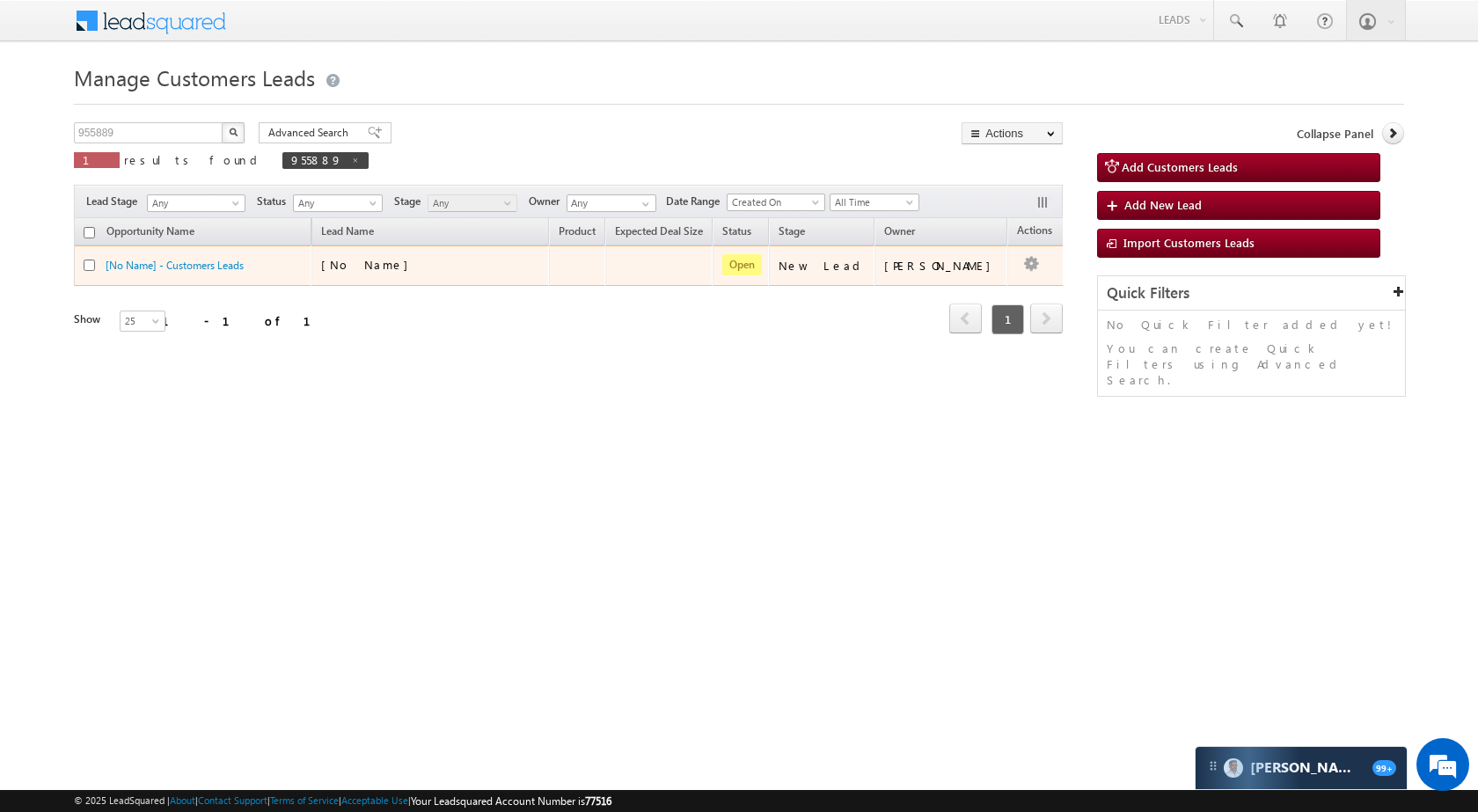
click at [1031, 263] on td "Edit Change Owner Change Stage Add Activity Add Task Delete" at bounding box center [1043, 265] width 73 height 41
click at [1023, 260] on button "button" at bounding box center [1032, 265] width 18 height 18
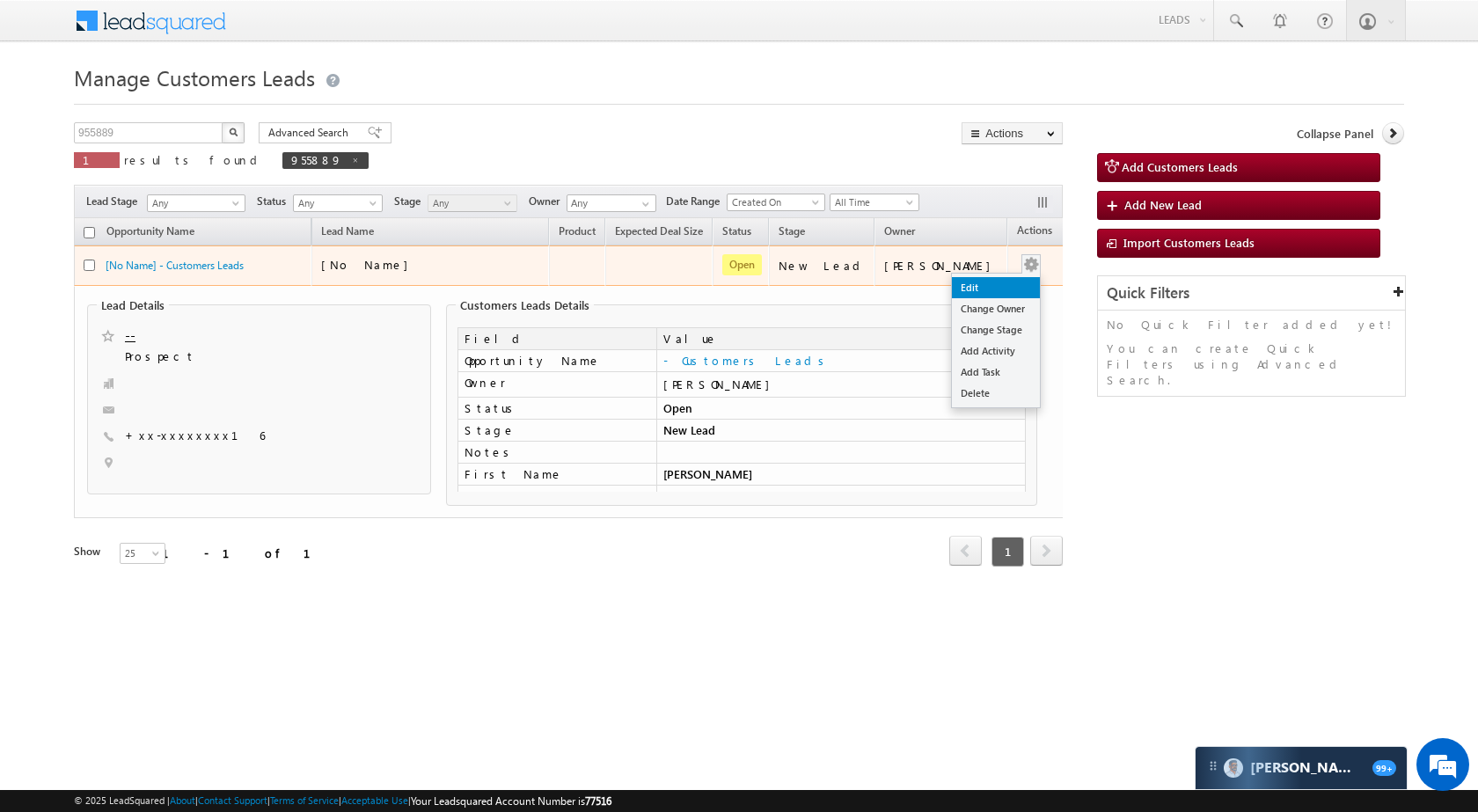
click at [990, 277] on link "Edit" at bounding box center [996, 287] width 88 height 21
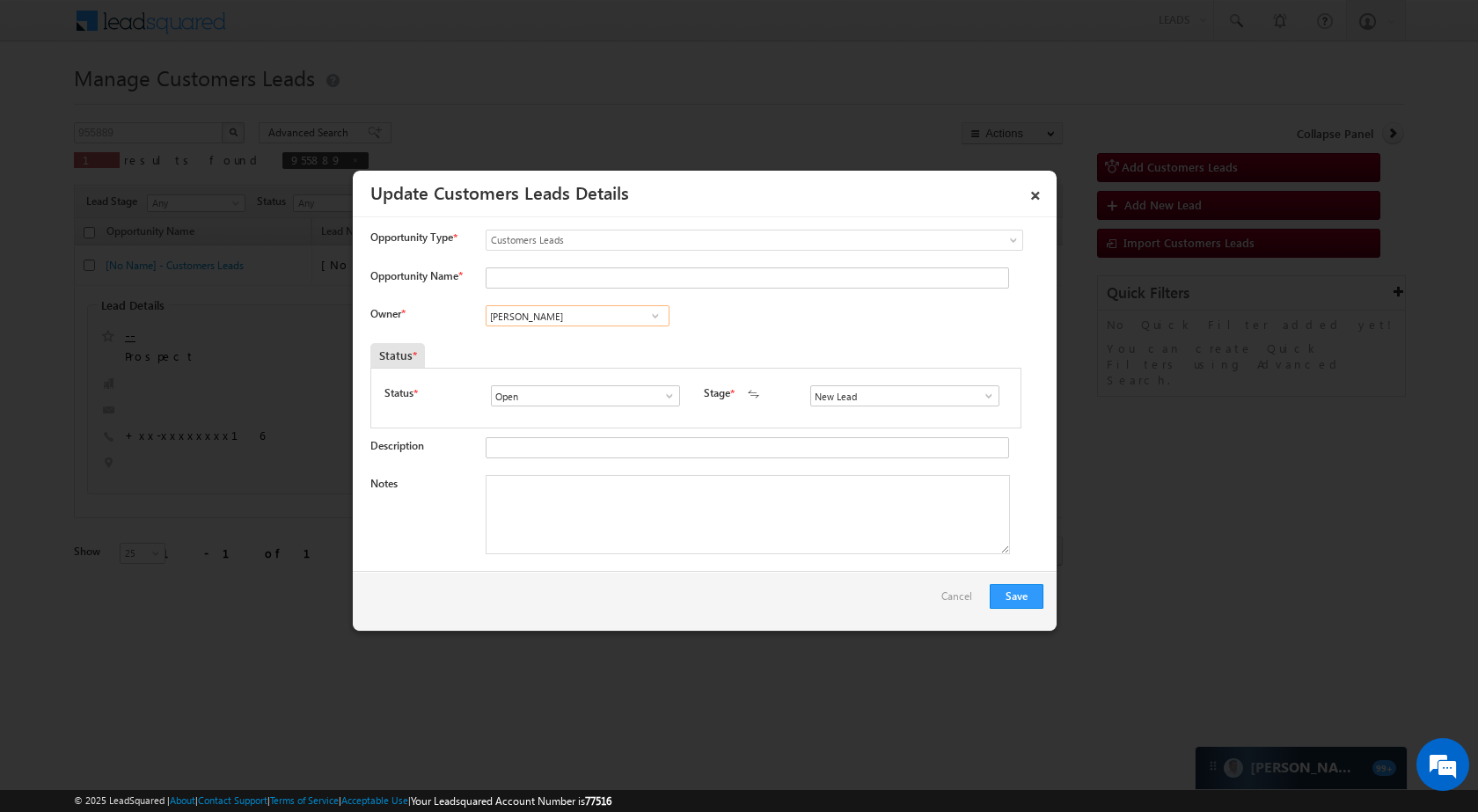
click at [557, 322] on input "[PERSON_NAME]" at bounding box center [578, 315] width 184 height 21
paste input "Suresh Verma"
click at [538, 351] on span "suresh.verma@sgrlimited.in" at bounding box center [572, 351] width 159 height 14
type input "Suresh Verma"
click at [593, 267] on div "Opportunity Type * Select any Activity Bank Mitra Leads Builders Leads Customer…" at bounding box center [707, 249] width 674 height 38
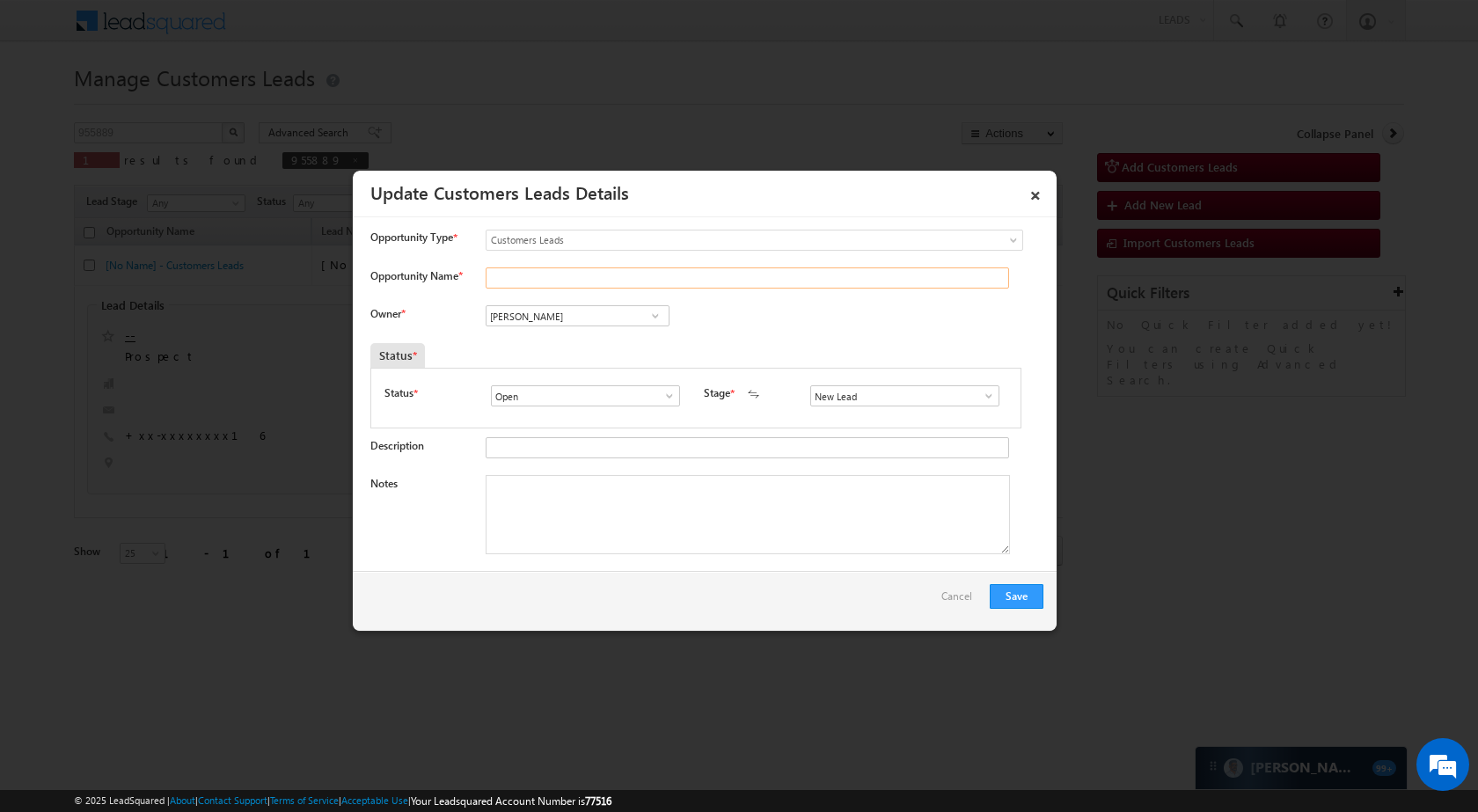
click at [589, 273] on input "Opportunity Name *" at bounding box center [748, 278] width 524 height 21
paste input "MOHANLAL PATIDAR"
type input "MOHANLAL PATIDAR"
click at [987, 390] on span at bounding box center [989, 396] width 18 height 14
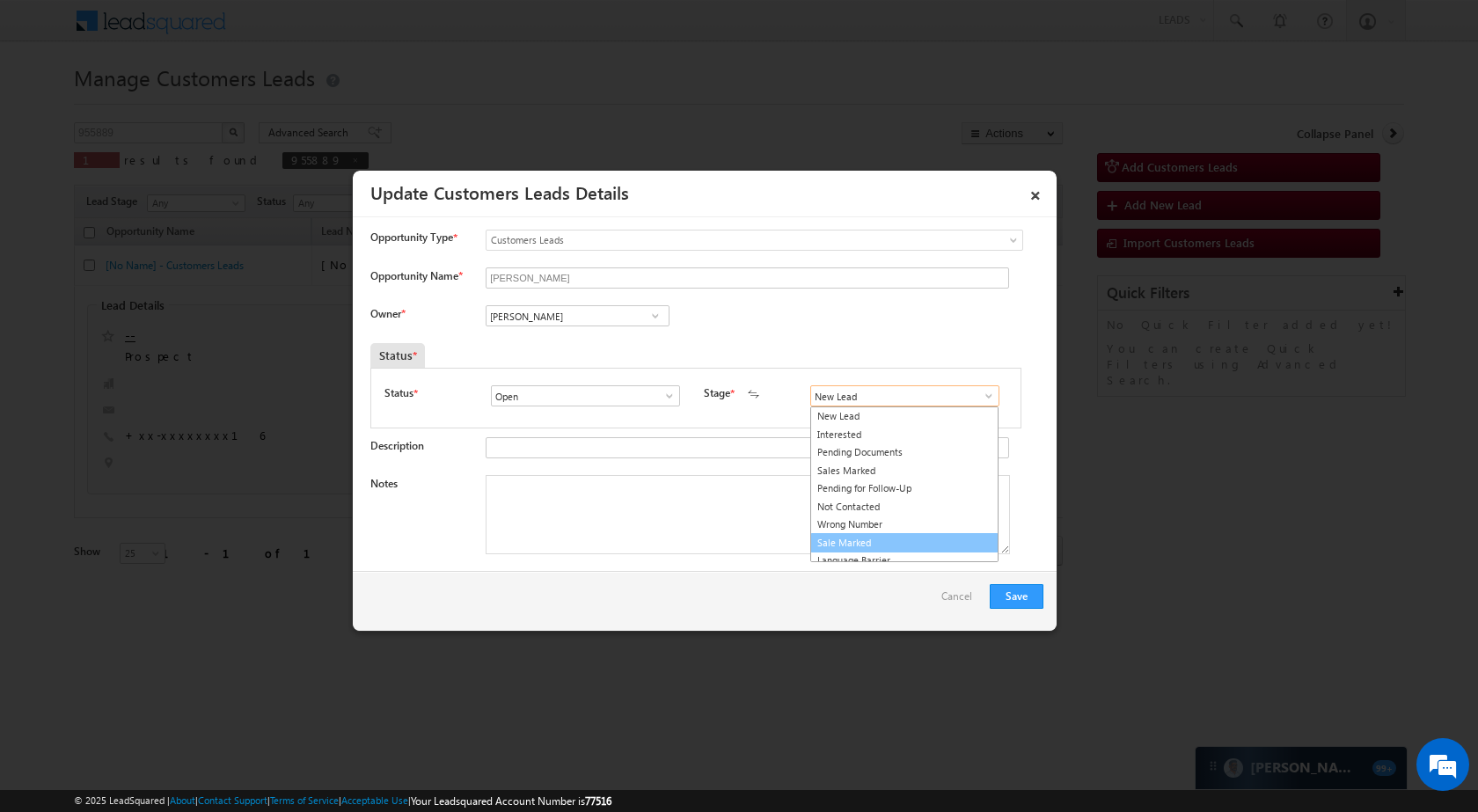
click at [875, 544] on link "Sale Marked" at bounding box center [904, 543] width 188 height 20
type input "Sale Marked"
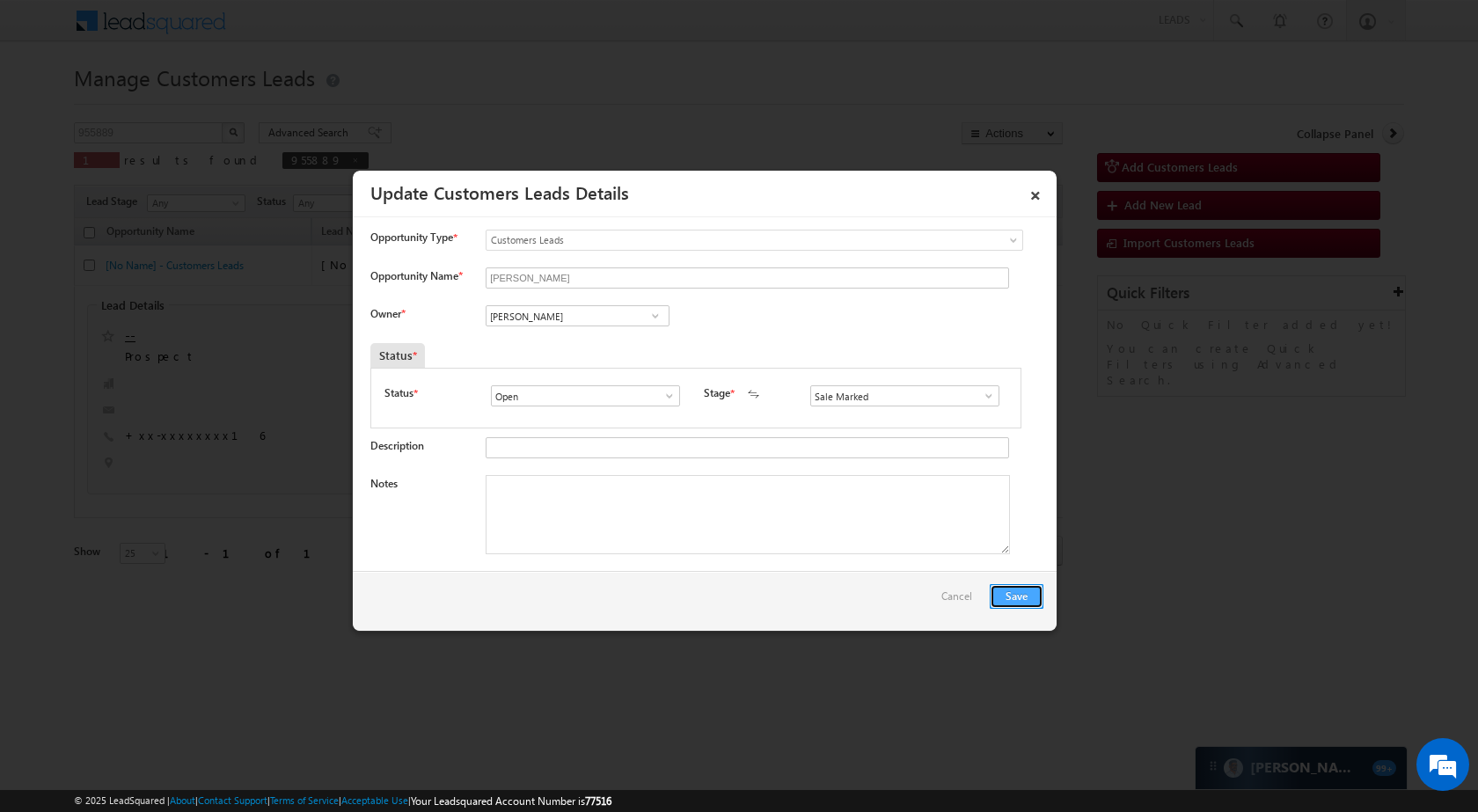
click at [1018, 592] on button "Save" at bounding box center [1017, 596] width 54 height 24
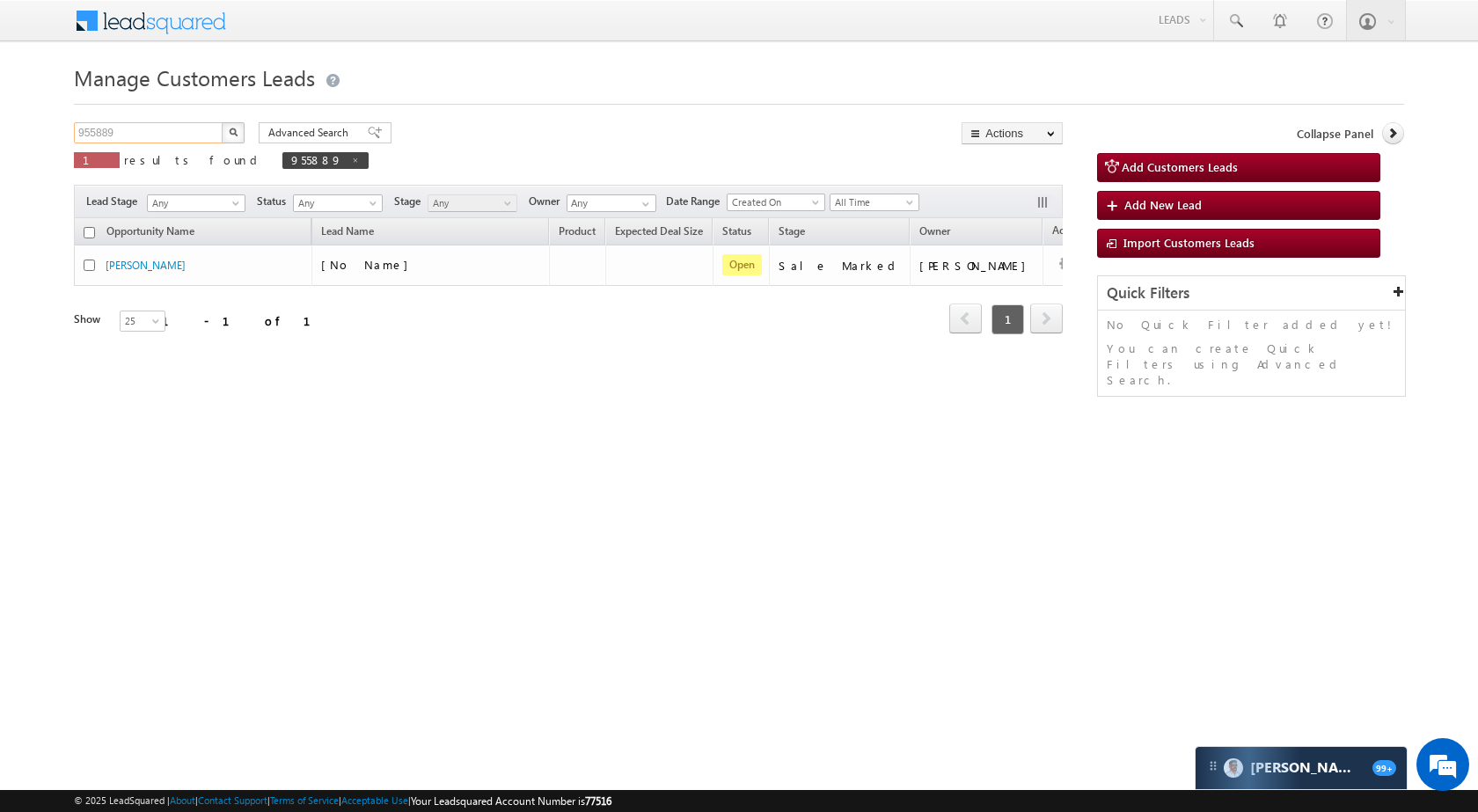
click at [181, 123] on input "955889" at bounding box center [149, 132] width 151 height 21
paste input "60928"
click at [233, 136] on button "button" at bounding box center [233, 132] width 23 height 21
click at [144, 128] on input "960928" at bounding box center [149, 132] width 151 height 21
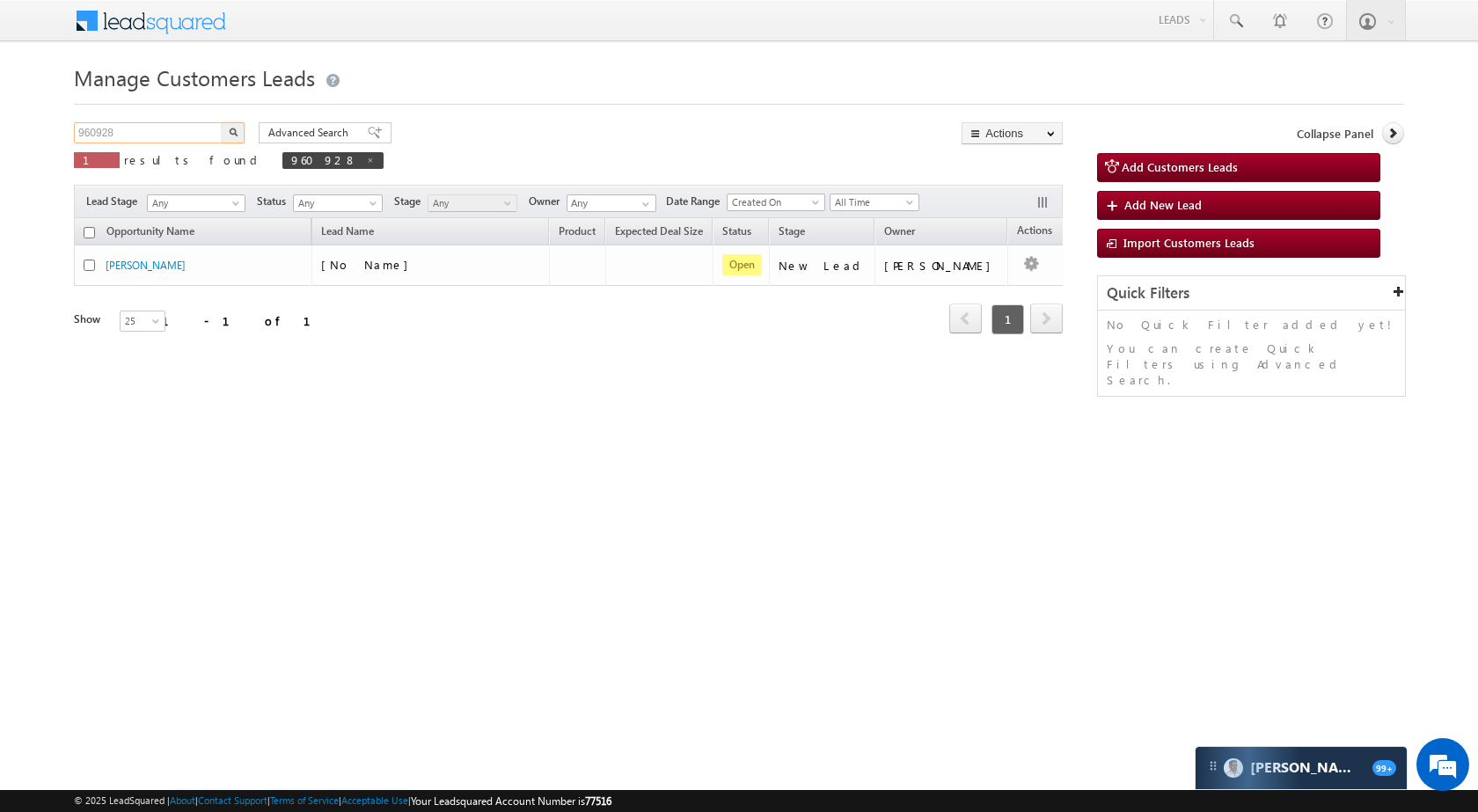
drag, startPoint x: 144, startPoint y: 128, endPoint x: 165, endPoint y: 130, distance: 21.1
click at [145, 128] on input "960928" at bounding box center [149, 132] width 151 height 21
paste input "71572"
click at [241, 134] on button "button" at bounding box center [233, 132] width 23 height 21
click at [163, 128] on input "971572" at bounding box center [149, 132] width 151 height 21
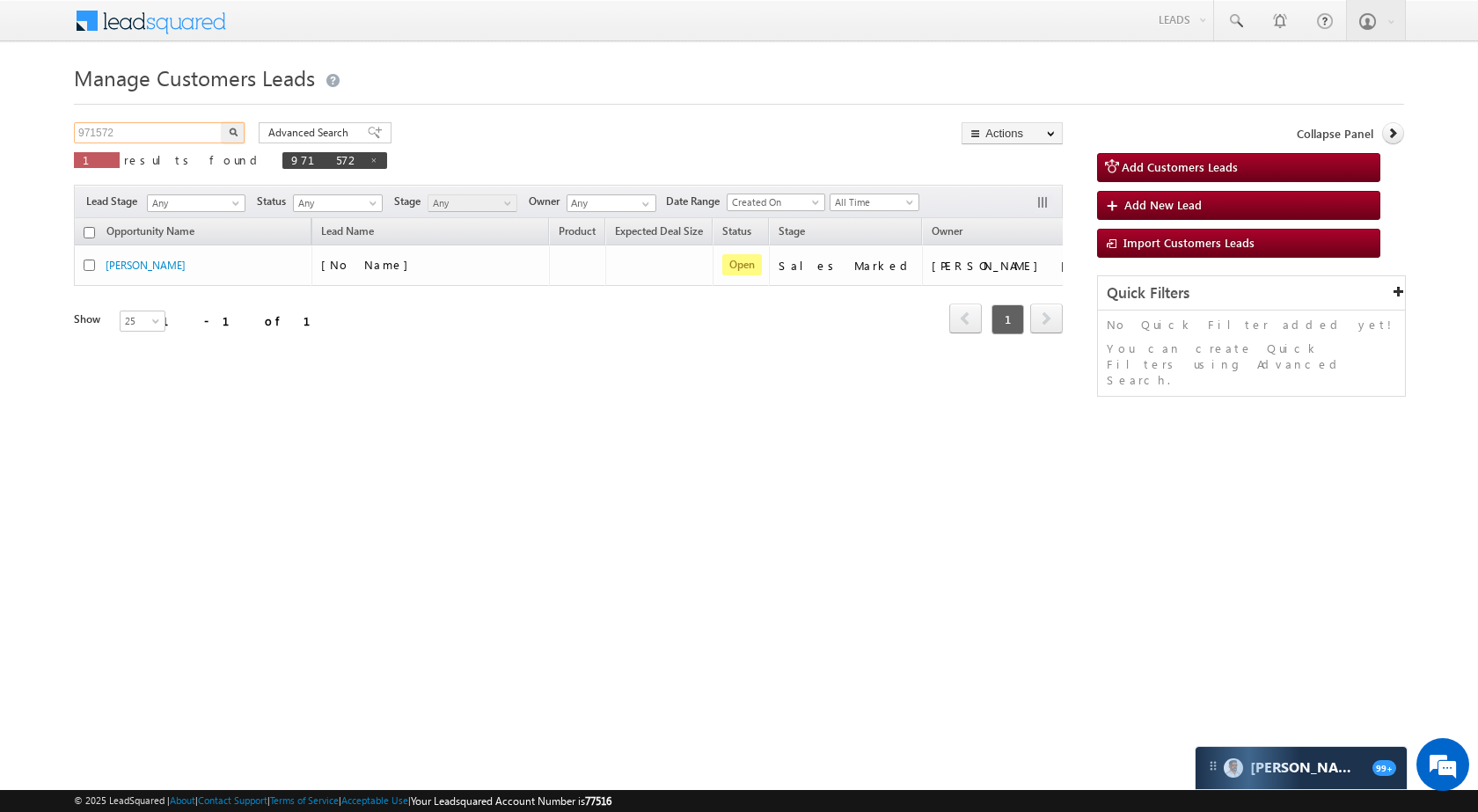
click at [163, 128] on input "971572" at bounding box center [149, 132] width 151 height 21
paste input "65397"
type input "965397"
click at [228, 128] on button "button" at bounding box center [233, 132] width 23 height 21
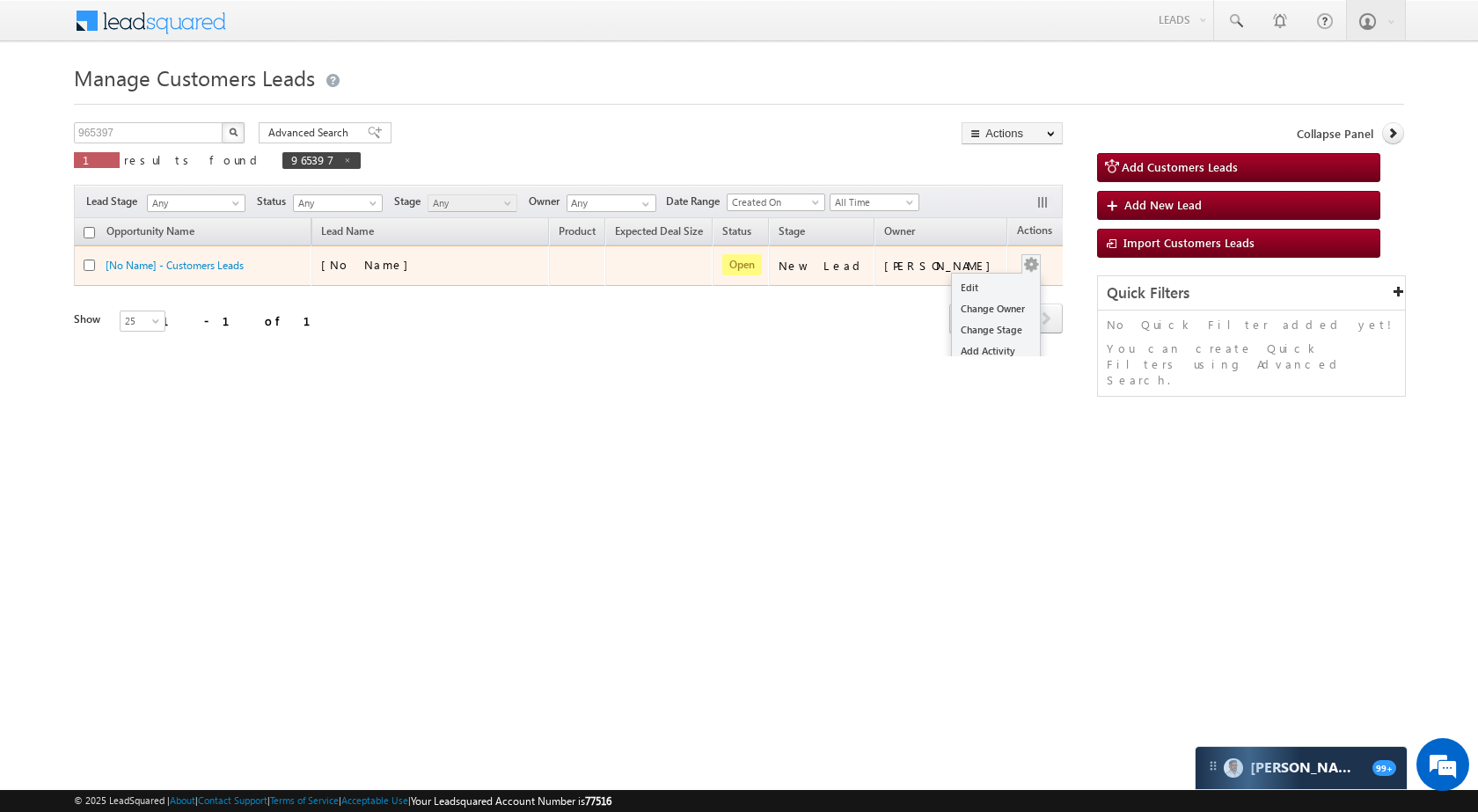
click at [1017, 266] on div "Edit Change Owner Change Stage Add Activity Add Task Delete" at bounding box center [1031, 265] width 28 height 23
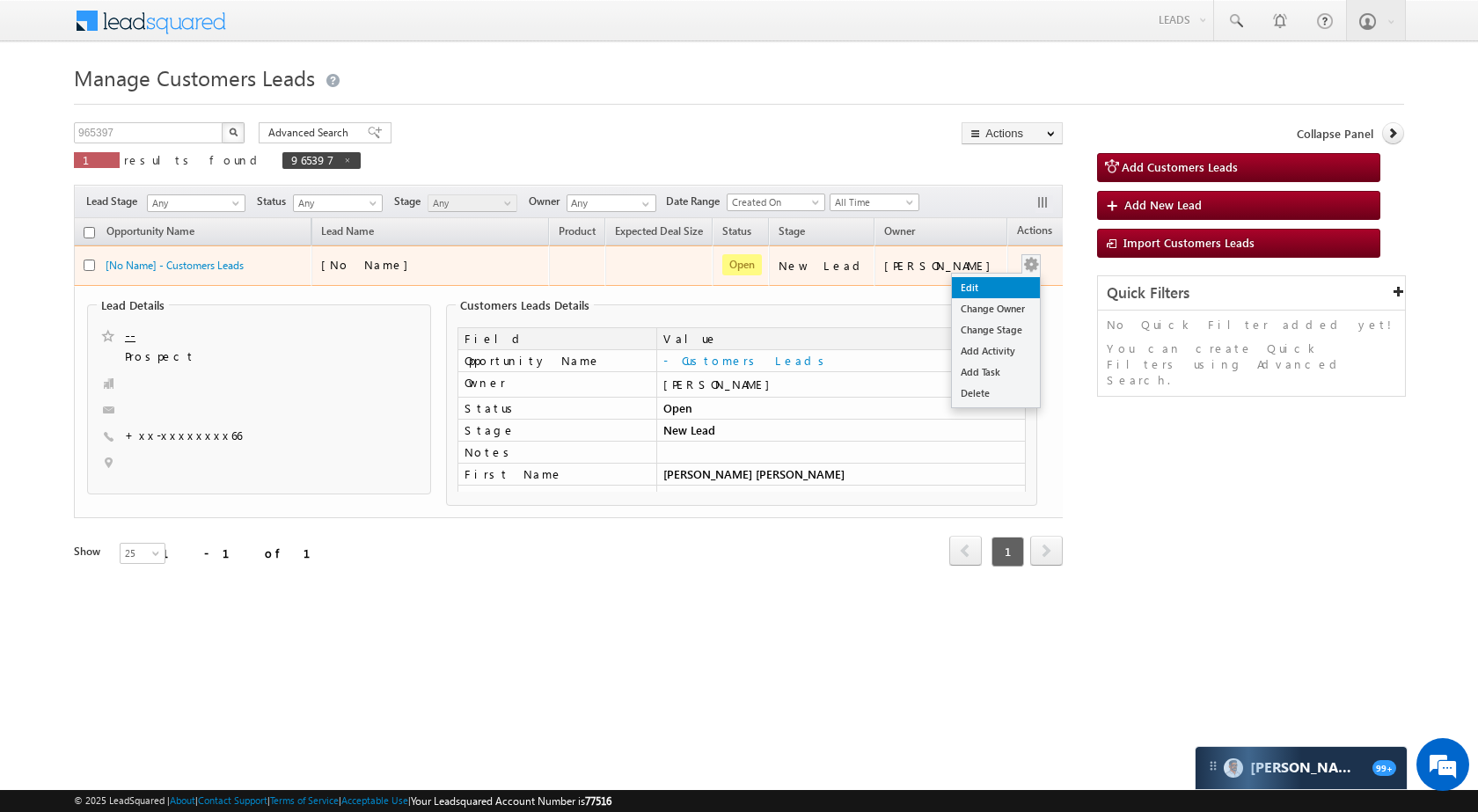
click at [969, 283] on link "Edit" at bounding box center [996, 287] width 88 height 21
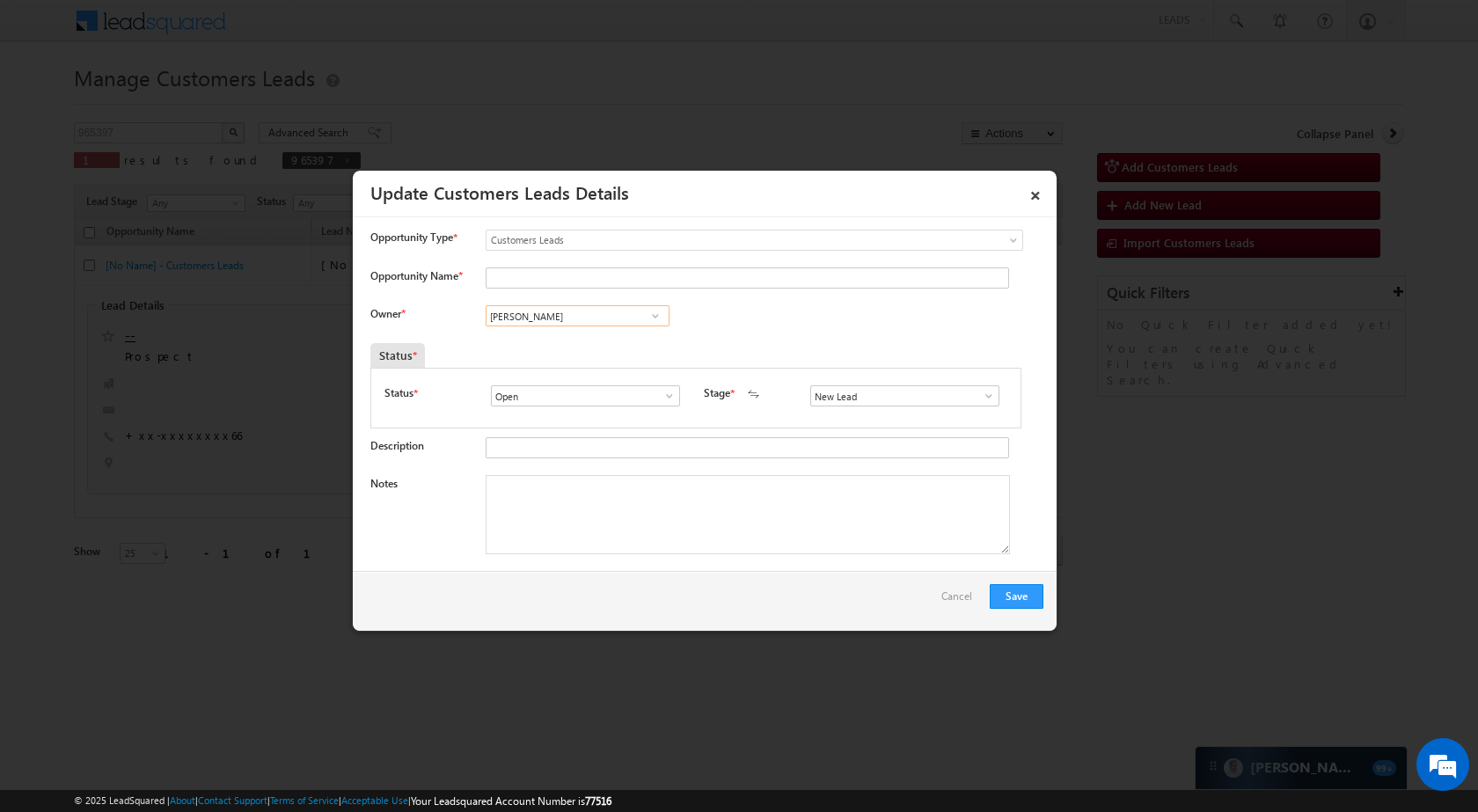
click at [590, 323] on input "[PERSON_NAME]" at bounding box center [578, 315] width 184 height 21
paste input "aibhav Shankar Dhanke"
type input "[PERSON_NAME]"
click at [549, 278] on input "Opportunity Name *" at bounding box center [748, 278] width 524 height 21
paste input "[PERSON_NAME] [PERSON_NAME]"
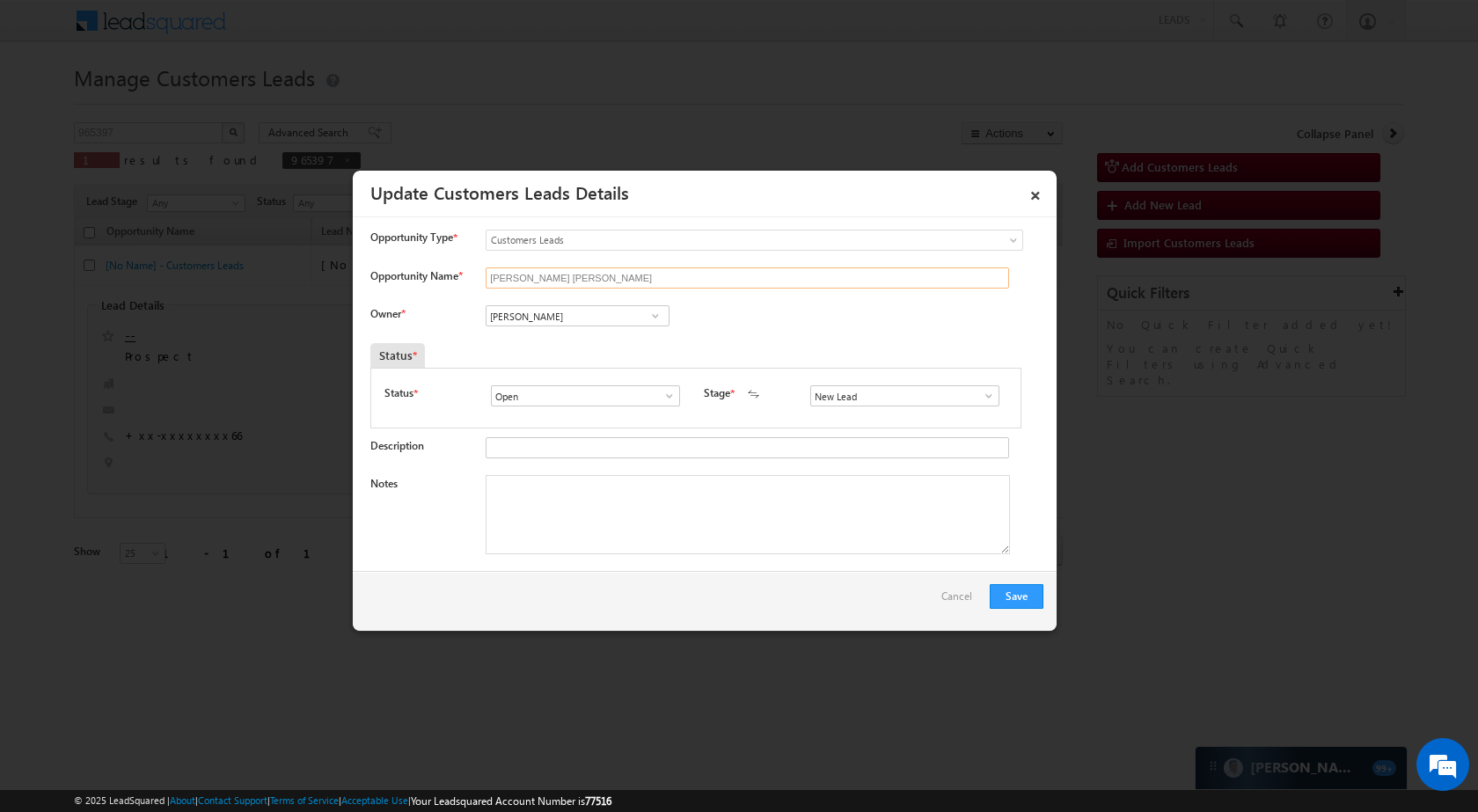
type input "[PERSON_NAME] [PERSON_NAME]"
click at [980, 397] on span at bounding box center [989, 396] width 18 height 14
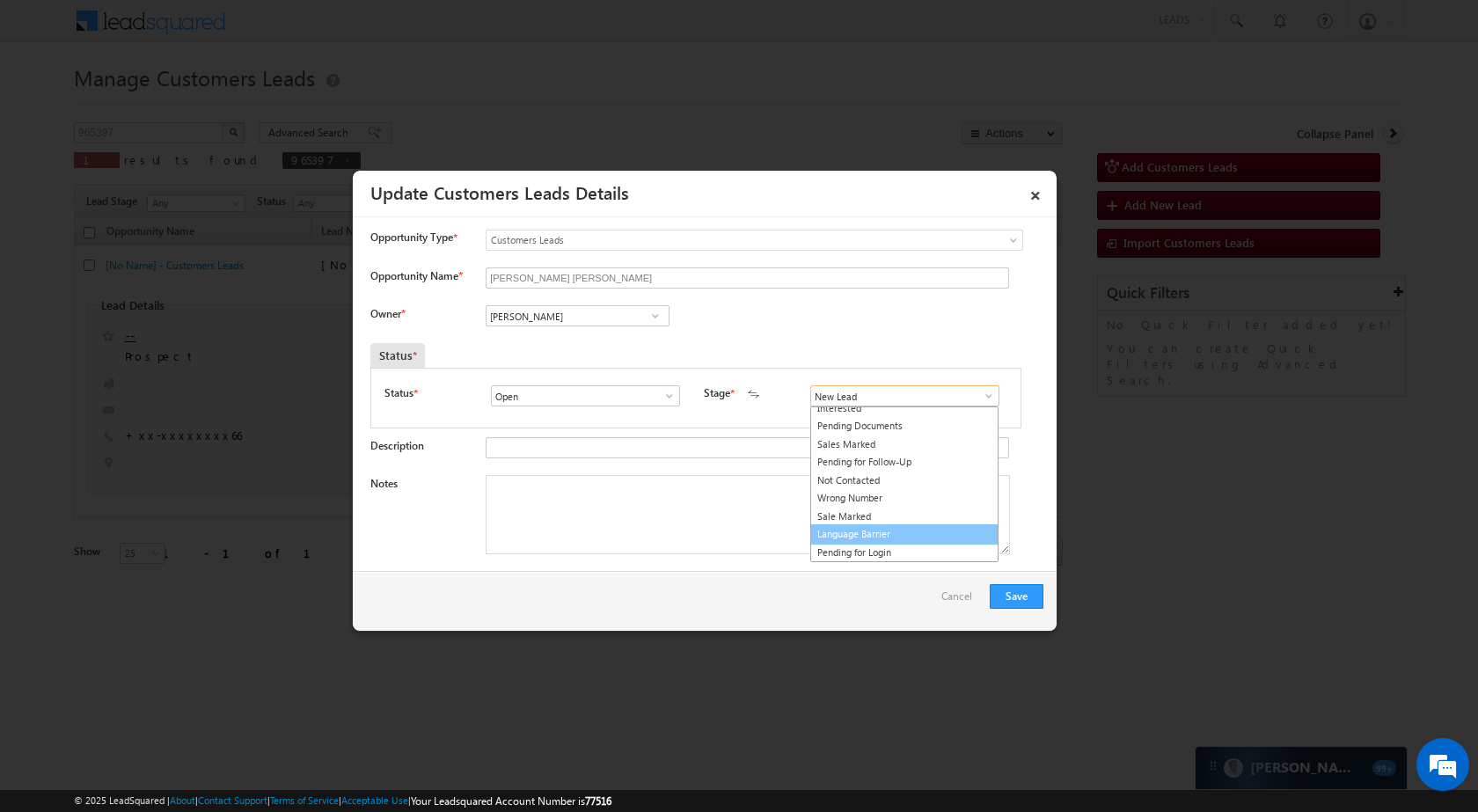
scroll to position [26, 0]
click at [893, 519] on link "Sale Marked" at bounding box center [904, 516] width 188 height 20
type input "Sale Marked"
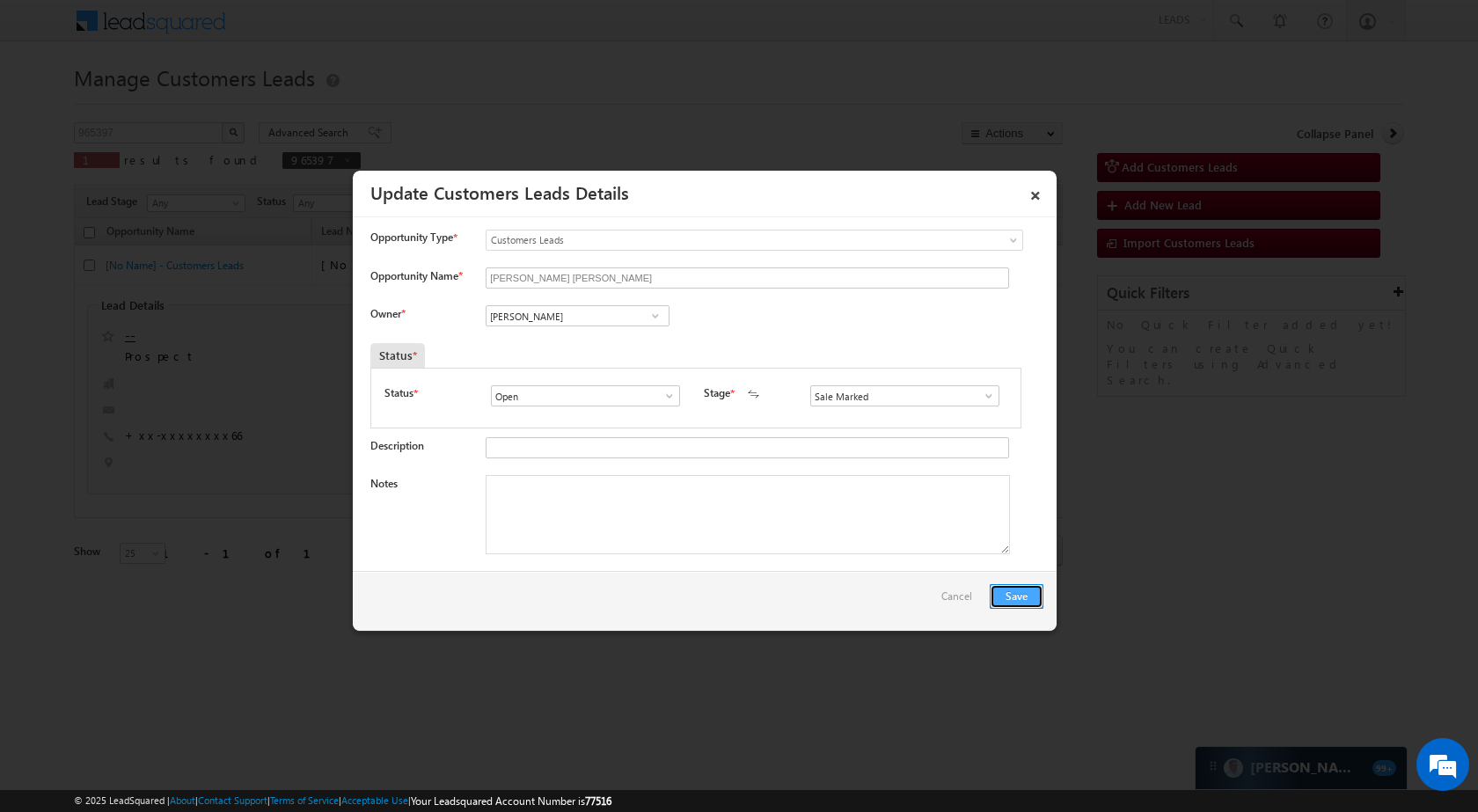
click at [1020, 597] on button "Save" at bounding box center [1017, 596] width 54 height 24
